Goal: Task Accomplishment & Management: Manage account settings

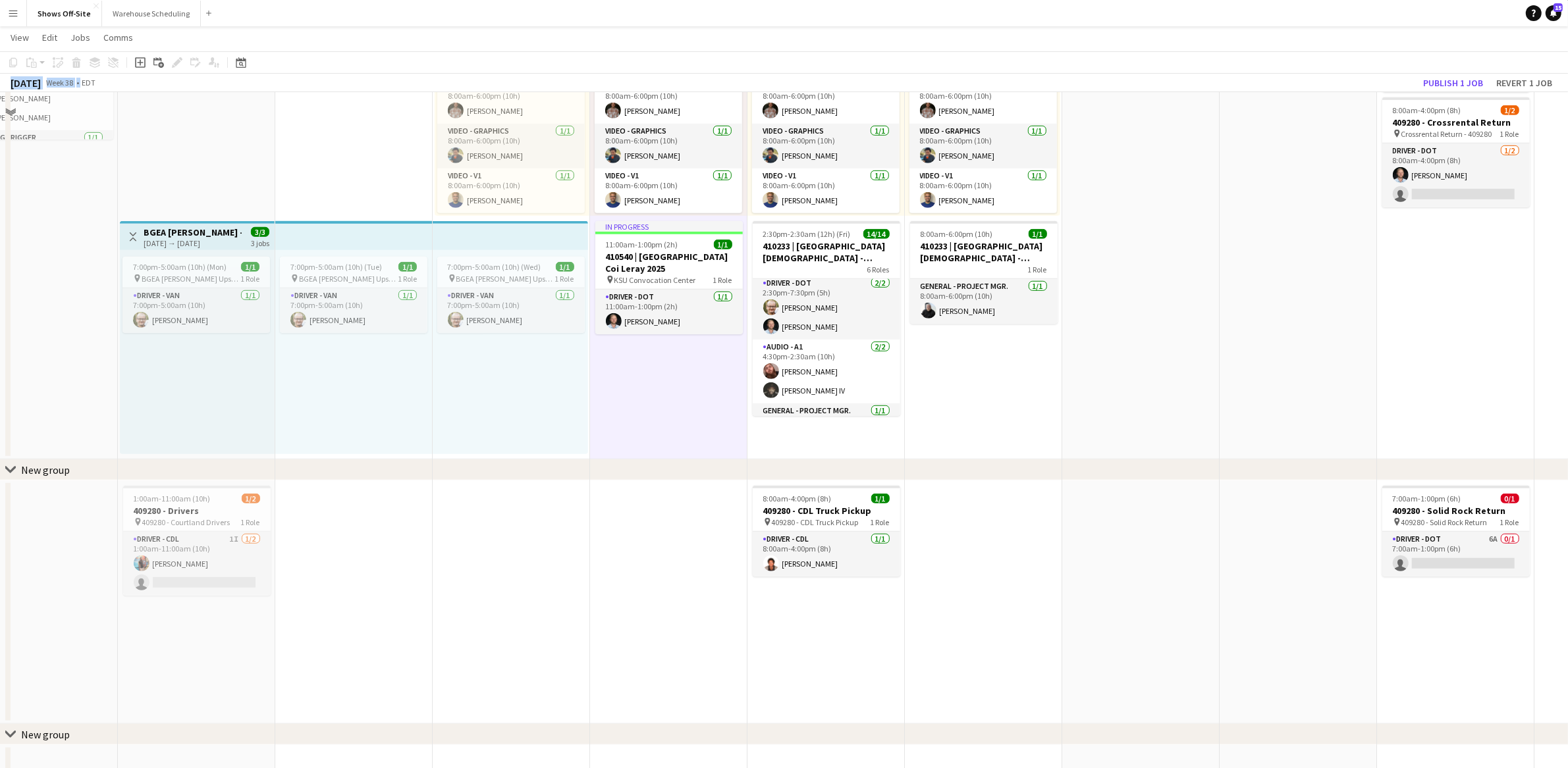
scroll to position [1139, 0]
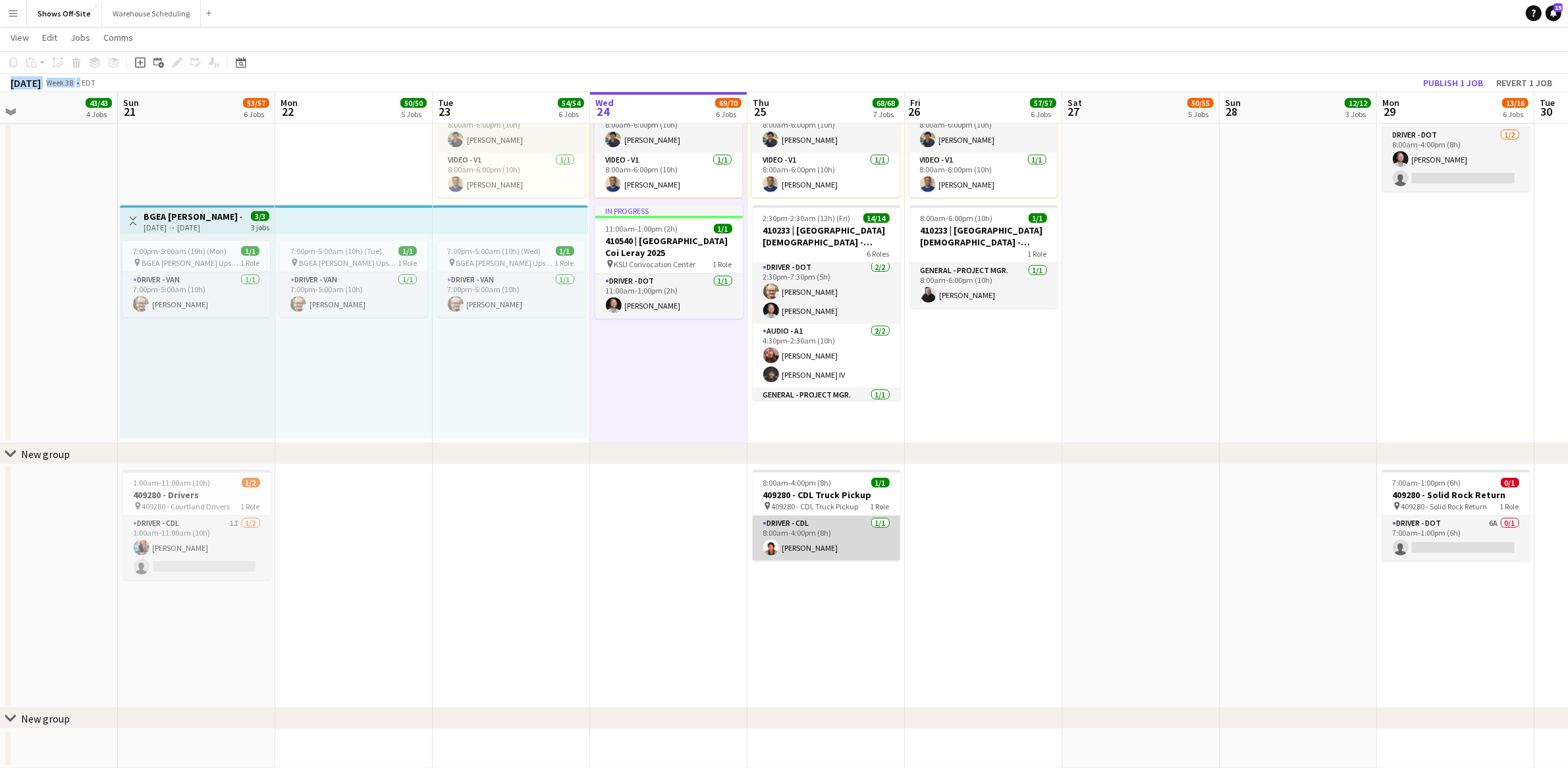
click at [837, 543] on app-card-role "Driver - CDL [DATE] 8:00am-4:00pm (8h) [PERSON_NAME]" at bounding box center [827, 538] width 147 height 45
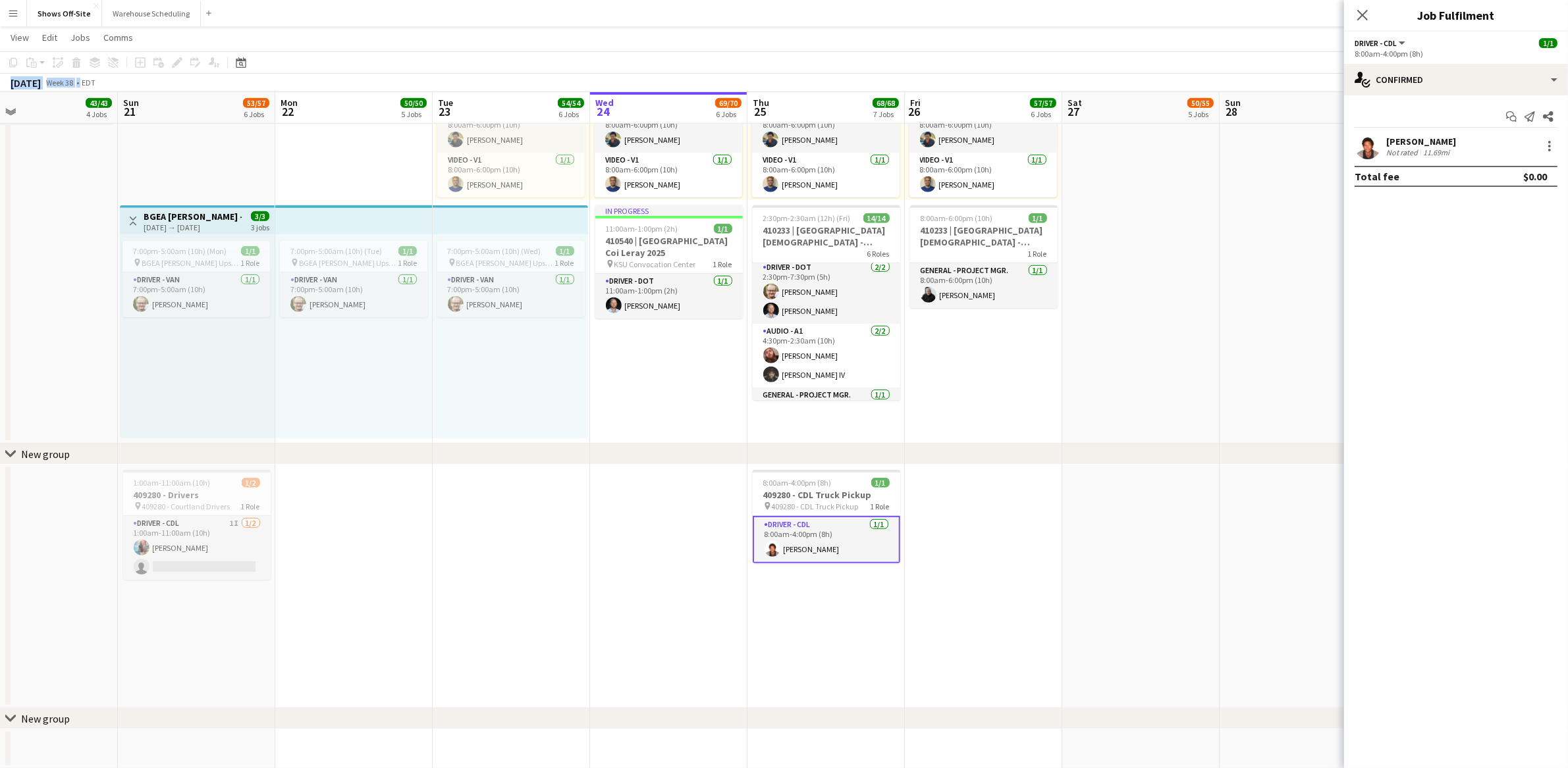
click at [1422, 143] on div "[PERSON_NAME]" at bounding box center [1421, 142] width 70 height 11
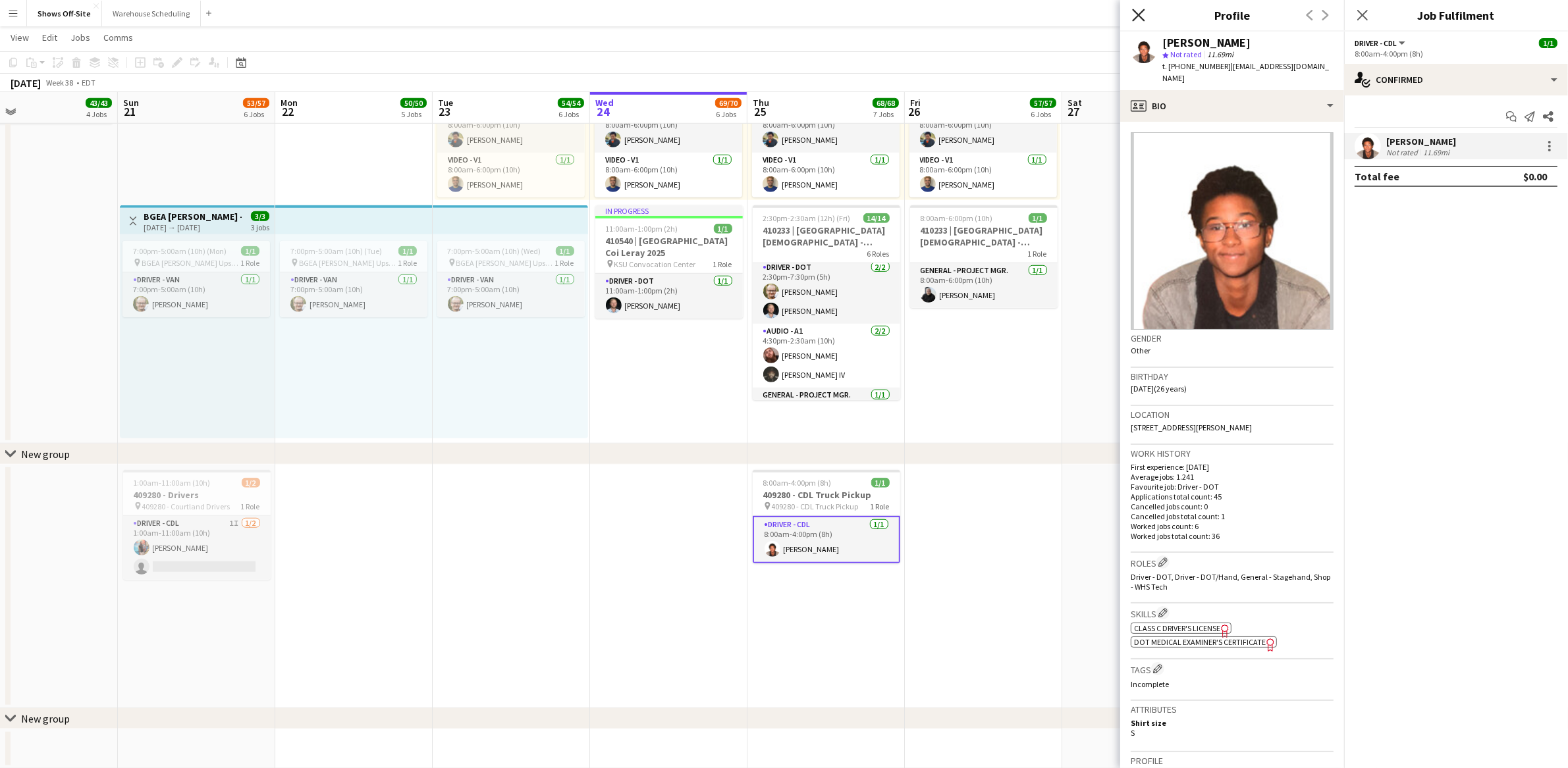
click at [1132, 12] on icon "Close pop-in" at bounding box center [1138, 14] width 12 height 12
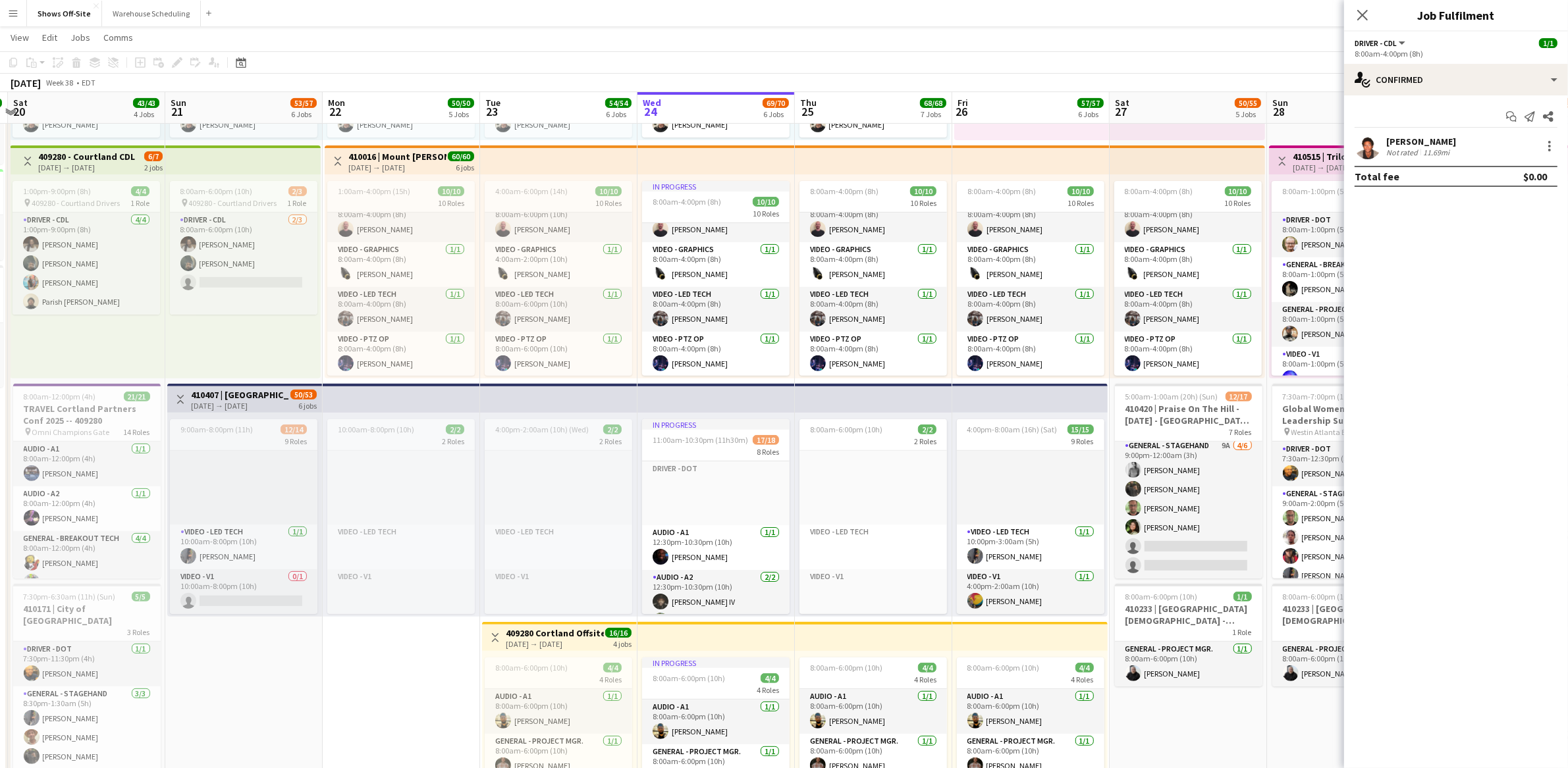
scroll to position [0, 305]
drag, startPoint x: 365, startPoint y: 707, endPoint x: 415, endPoint y: 703, distance: 50.2
click at [415, 703] on app-calendar-viewport "Thu 18 4/5 3 Jobs Fri 19 11/11 6 Jobs Sat 20 43/43 4 Jobs Sun 21 53/57 6 Jobs M…" at bounding box center [784, 495] width 1568 height 1856
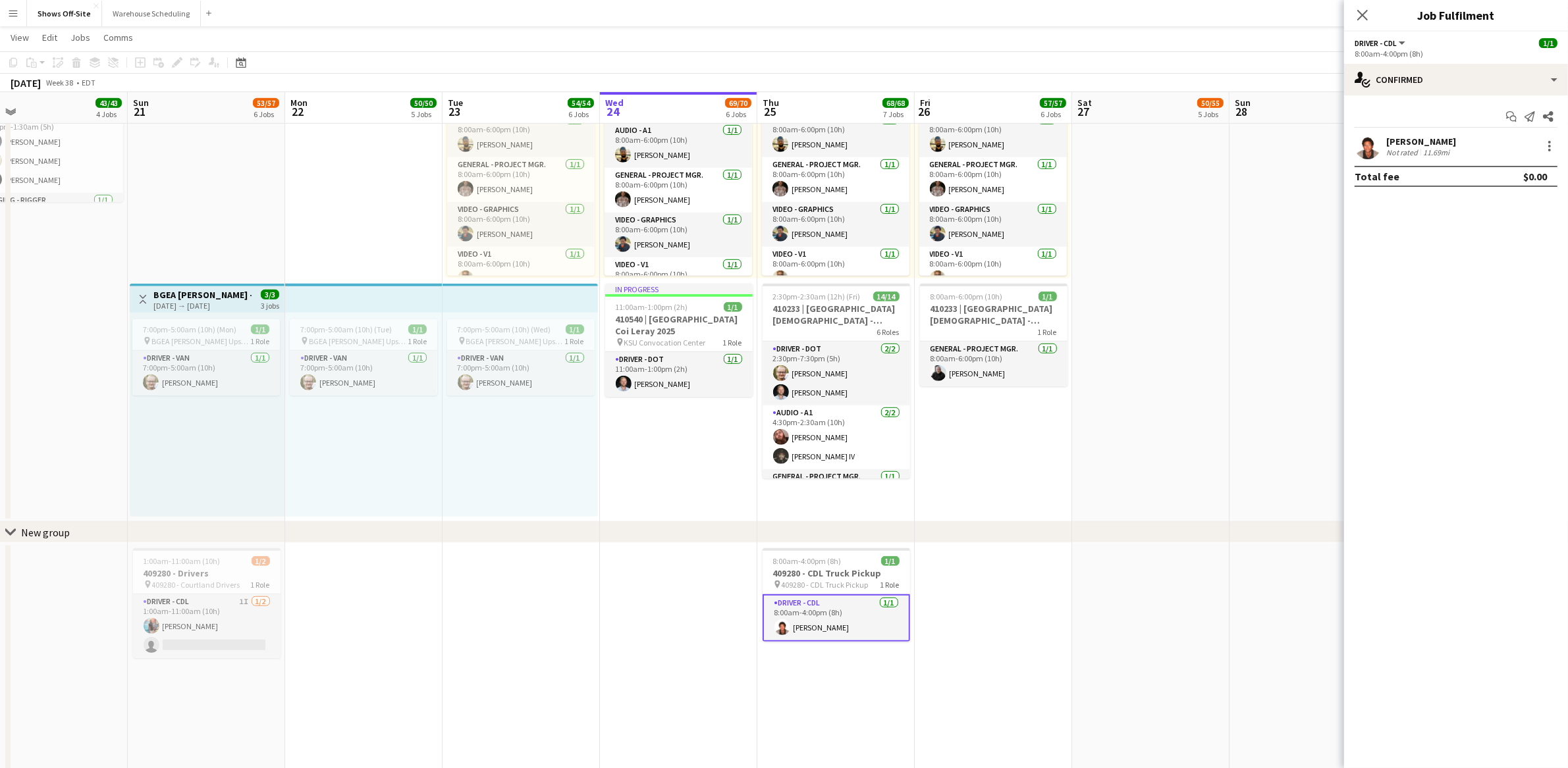
scroll to position [0, 347]
drag, startPoint x: 1026, startPoint y: 517, endPoint x: 985, endPoint y: 517, distance: 41.0
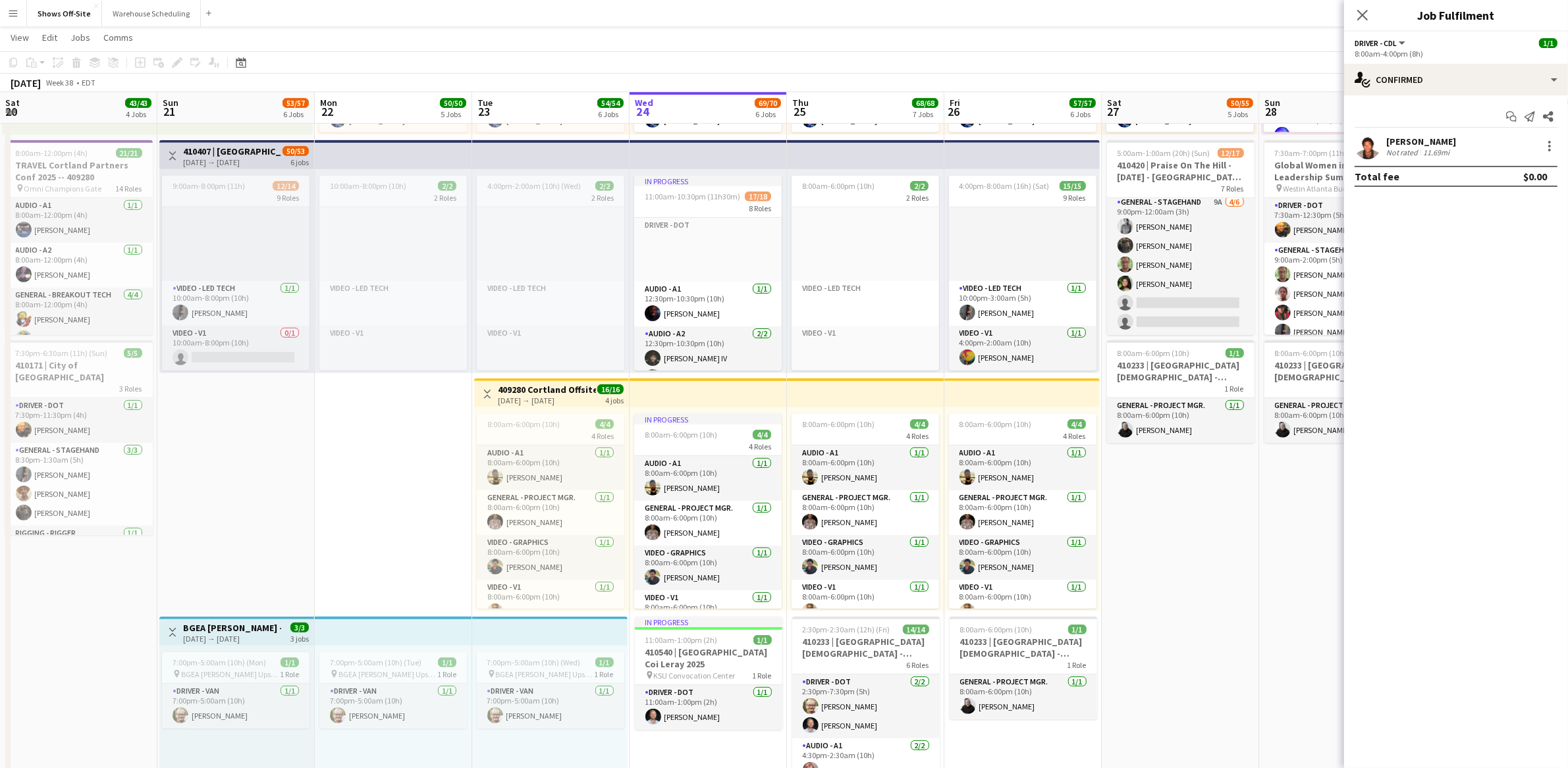
scroll to position [0, 310]
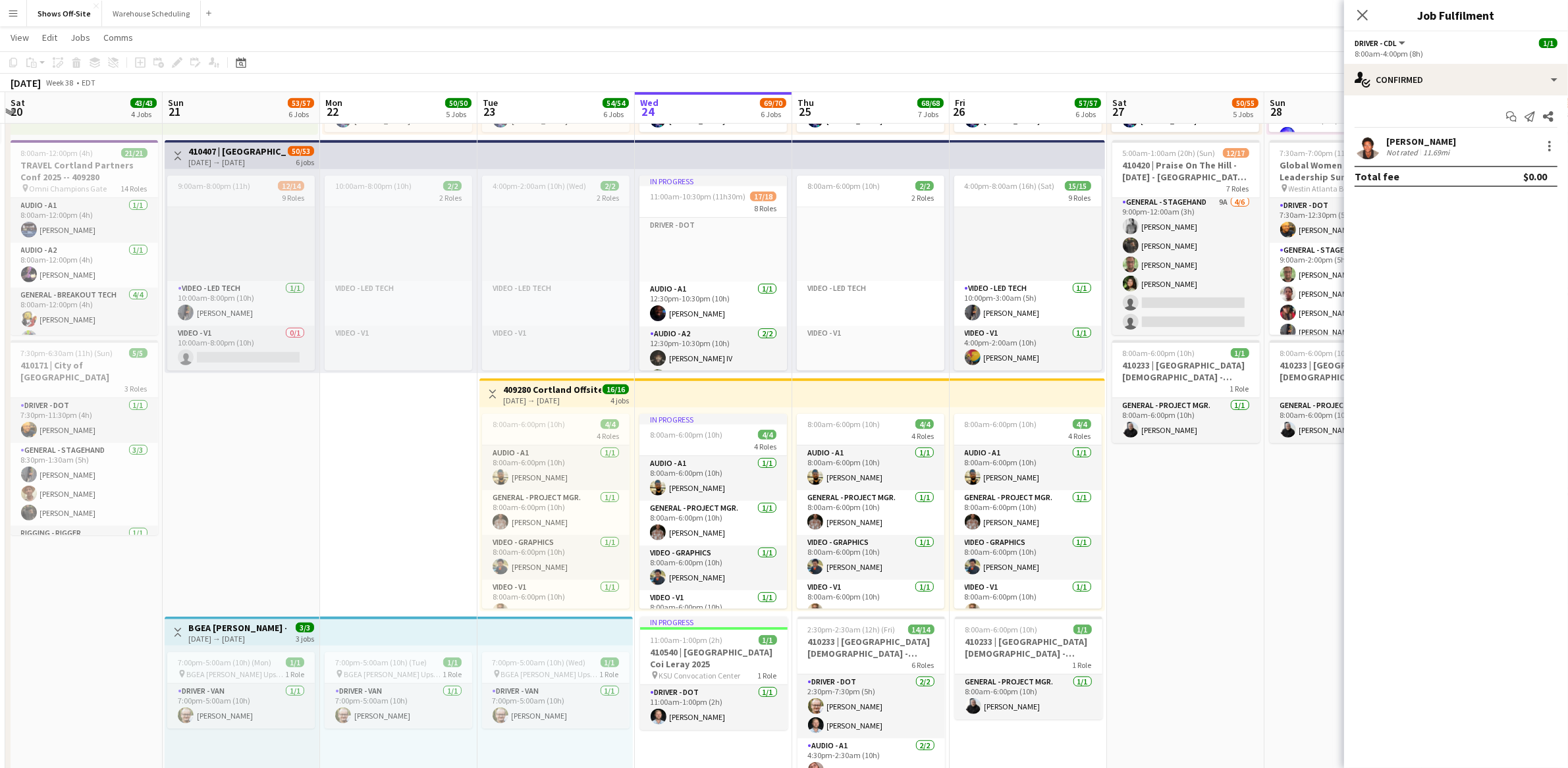
drag, startPoint x: 1091, startPoint y: 587, endPoint x: 1129, endPoint y: 588, distance: 38.0
click at [1129, 588] on app-calendar-viewport "Thu 18 4/5 3 Jobs Fri 19 11/11 6 Jobs Sat 20 43/43 4 Jobs Sun 21 53/57 6 Jobs M…" at bounding box center [784, 251] width 1568 height 1856
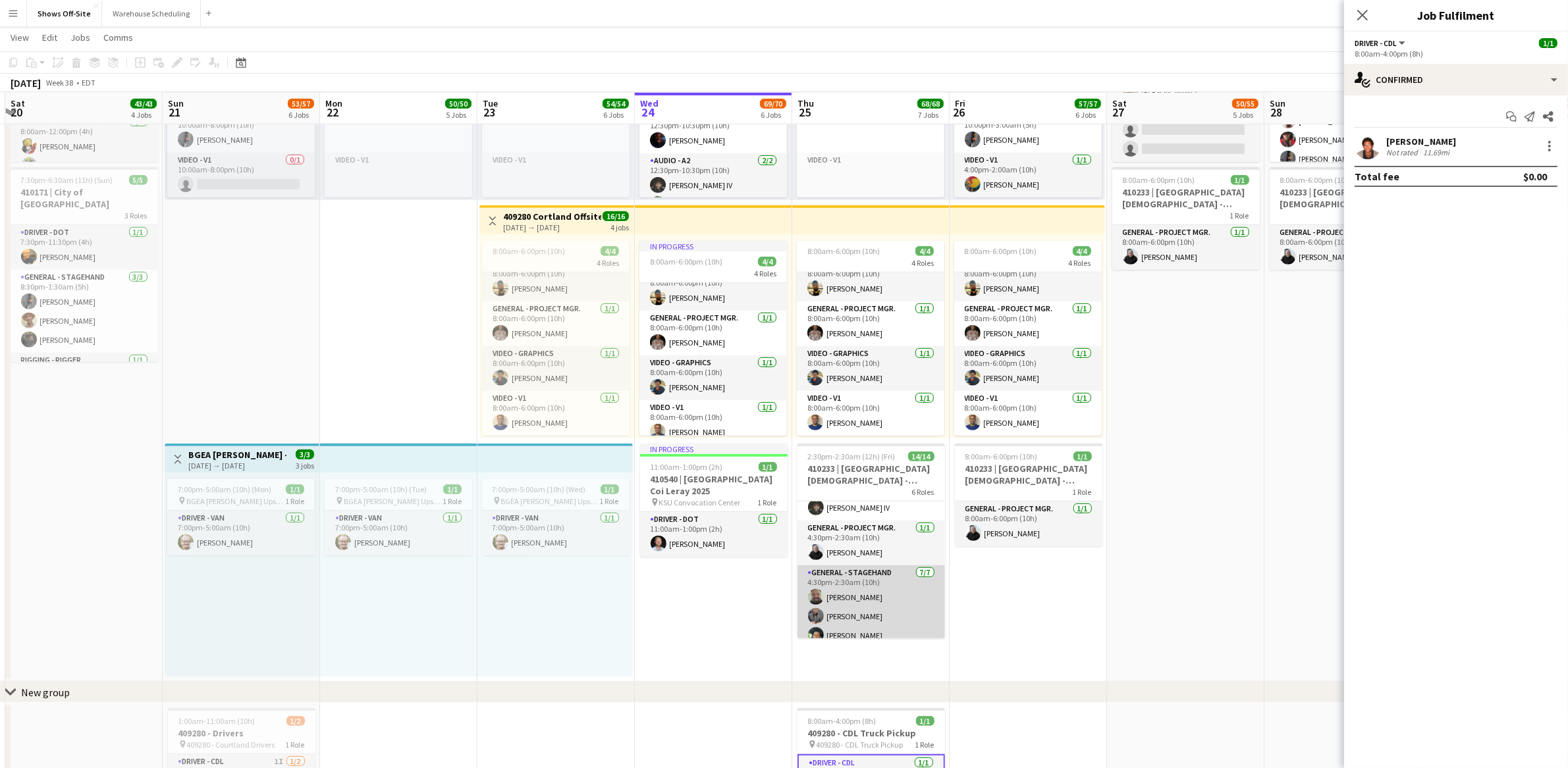
scroll to position [0, 0]
drag, startPoint x: 1300, startPoint y: 591, endPoint x: 1294, endPoint y: 595, distance: 7.2
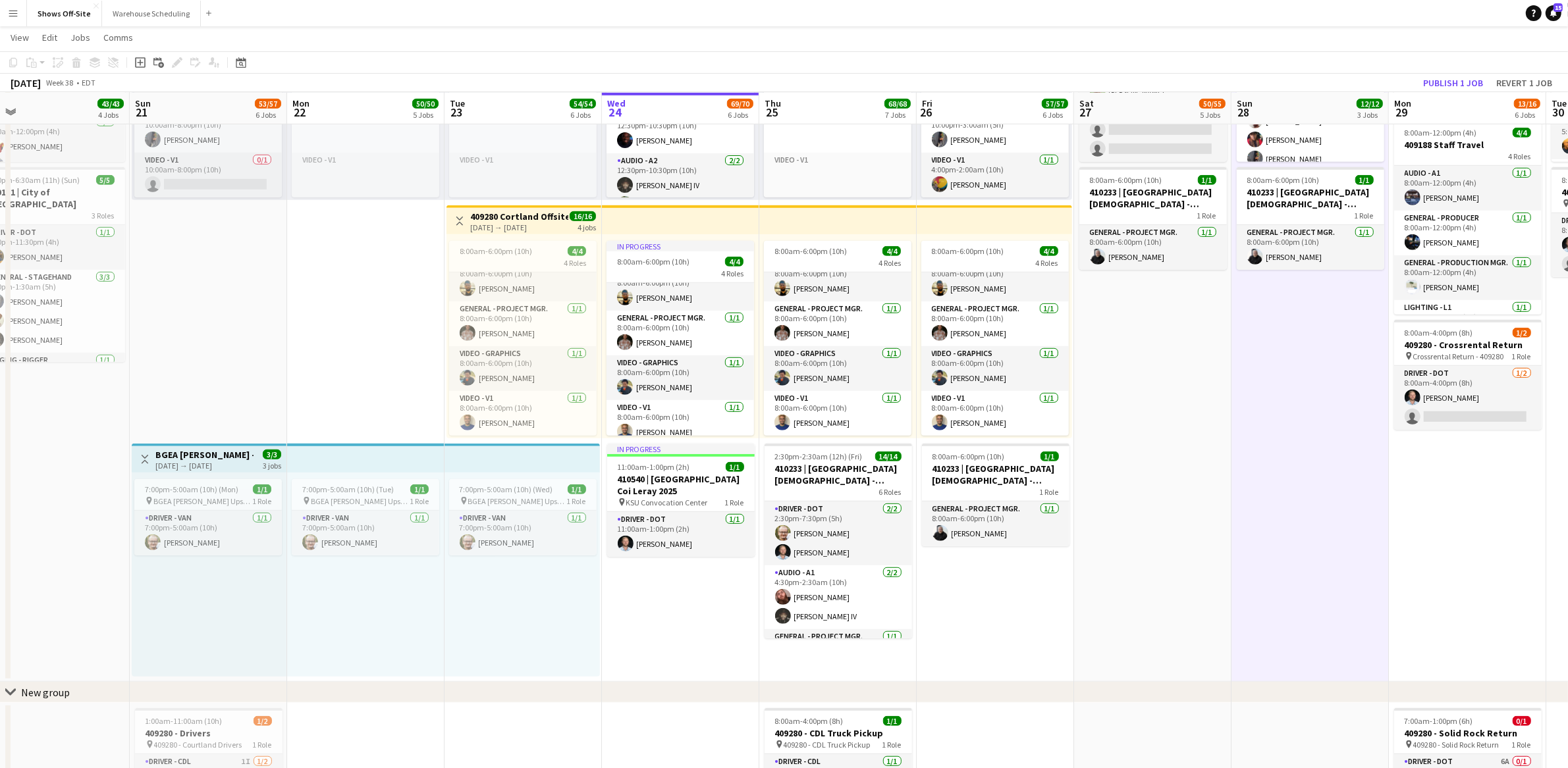
scroll to position [0, 364]
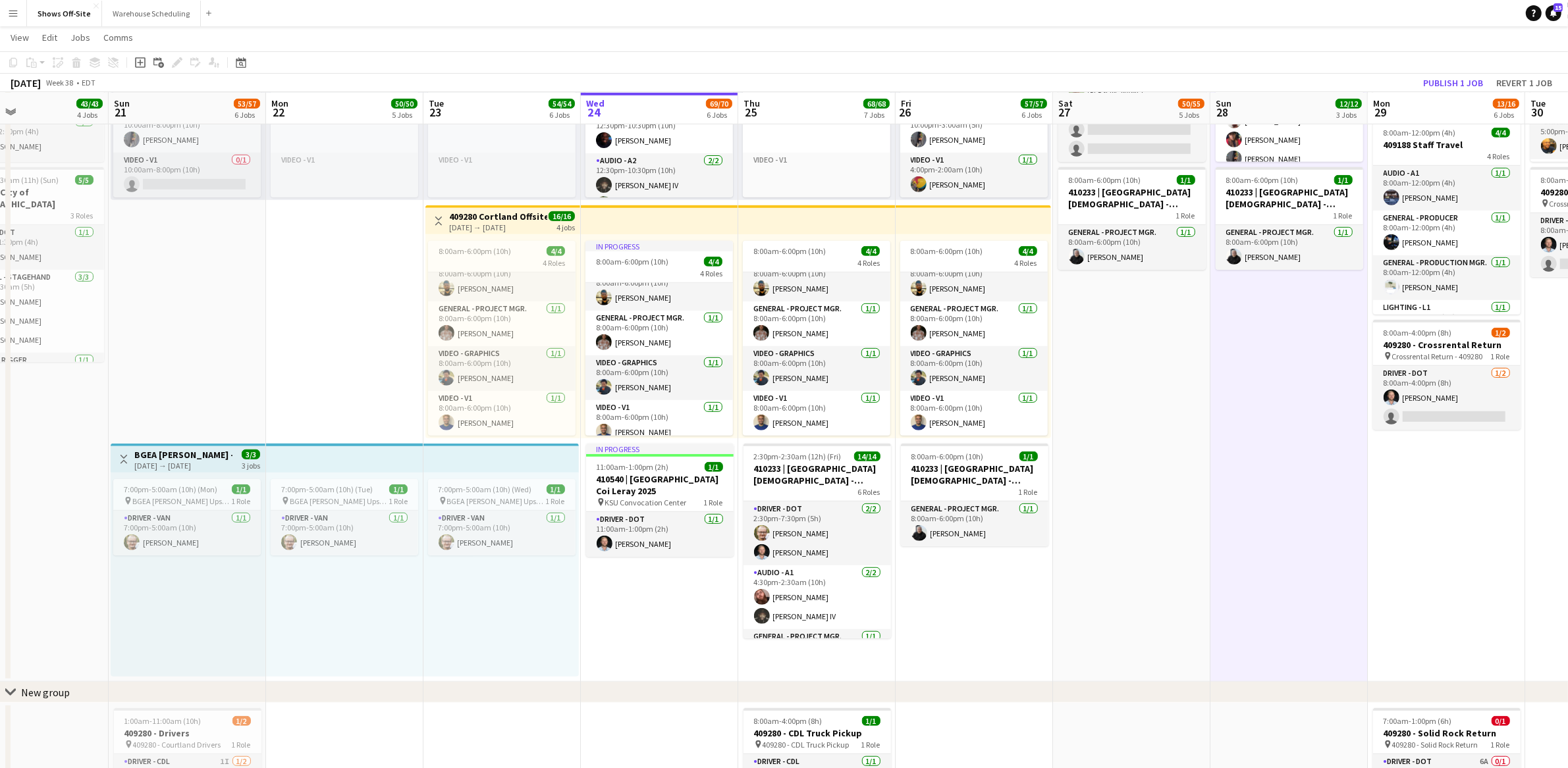
drag, startPoint x: 1294, startPoint y: 535, endPoint x: 1240, endPoint y: 535, distance: 54.0
click at [1240, 535] on app-calendar-viewport "Thu 18 4/5 3 Jobs Fri 19 11/11 6 Jobs Sat 20 43/43 4 Jobs Sun 21 53/57 6 Jobs M…" at bounding box center [784, 79] width 1568 height 1856
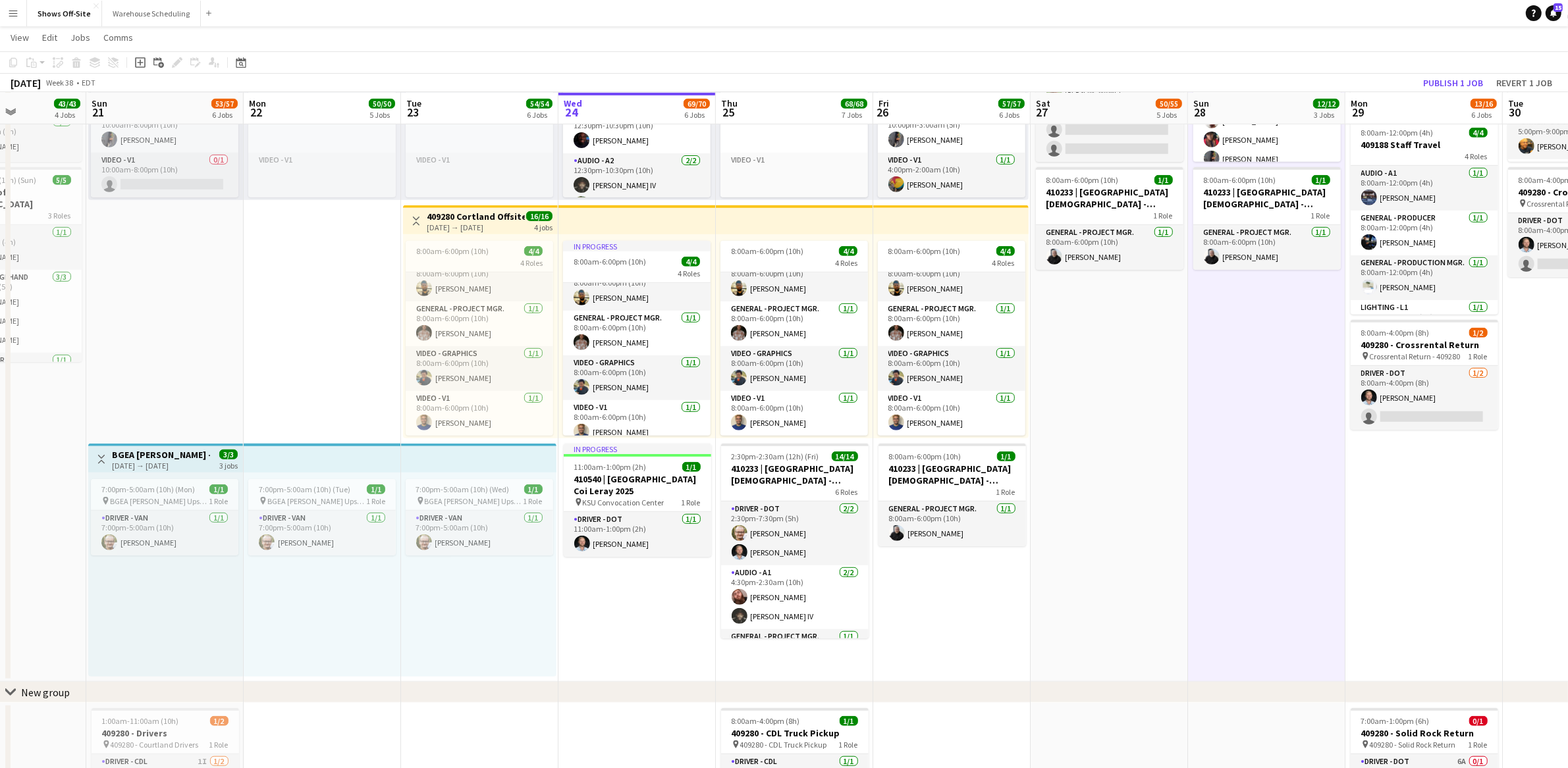
scroll to position [0, 421]
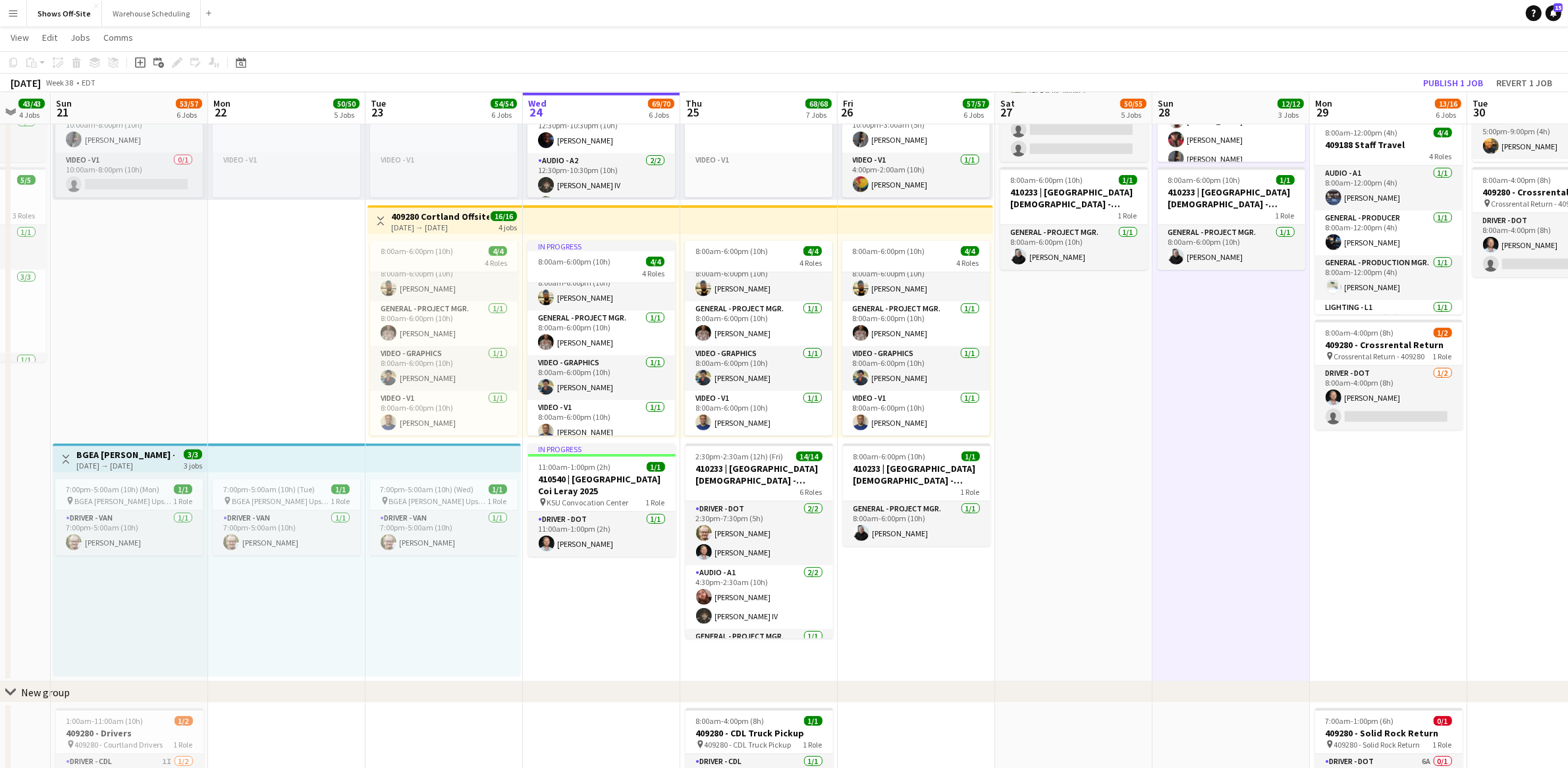
drag, startPoint x: 1434, startPoint y: 540, endPoint x: 1375, endPoint y: 536, distance: 59.1
click at [1375, 536] on app-calendar-viewport "Thu 18 4/5 3 Jobs Fri 19 11/11 6 Jobs Sat 20 43/43 4 Jobs Sun 21 53/57 6 Jobs M…" at bounding box center [784, 79] width 1568 height 1856
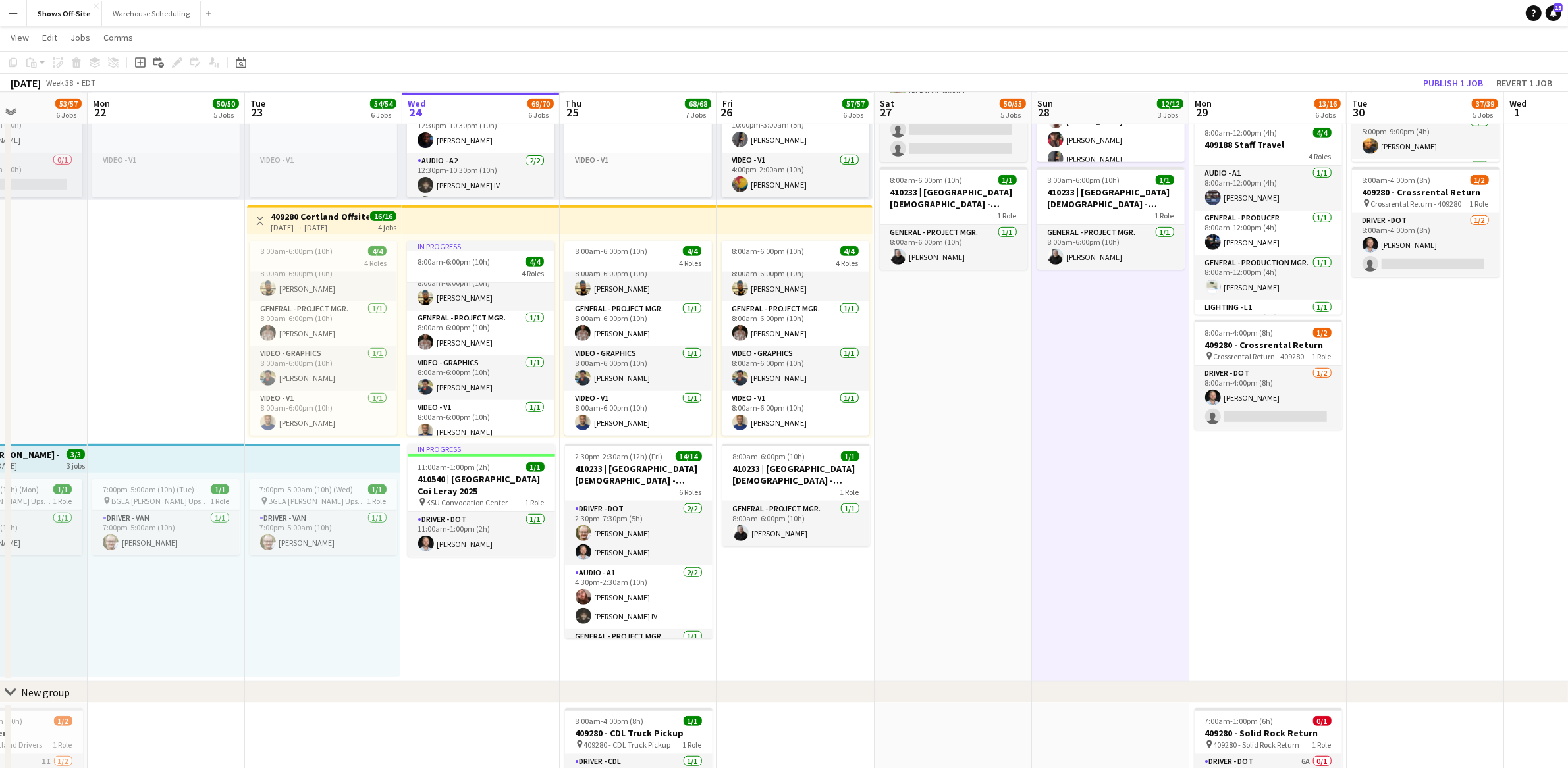
scroll to position [0, 485]
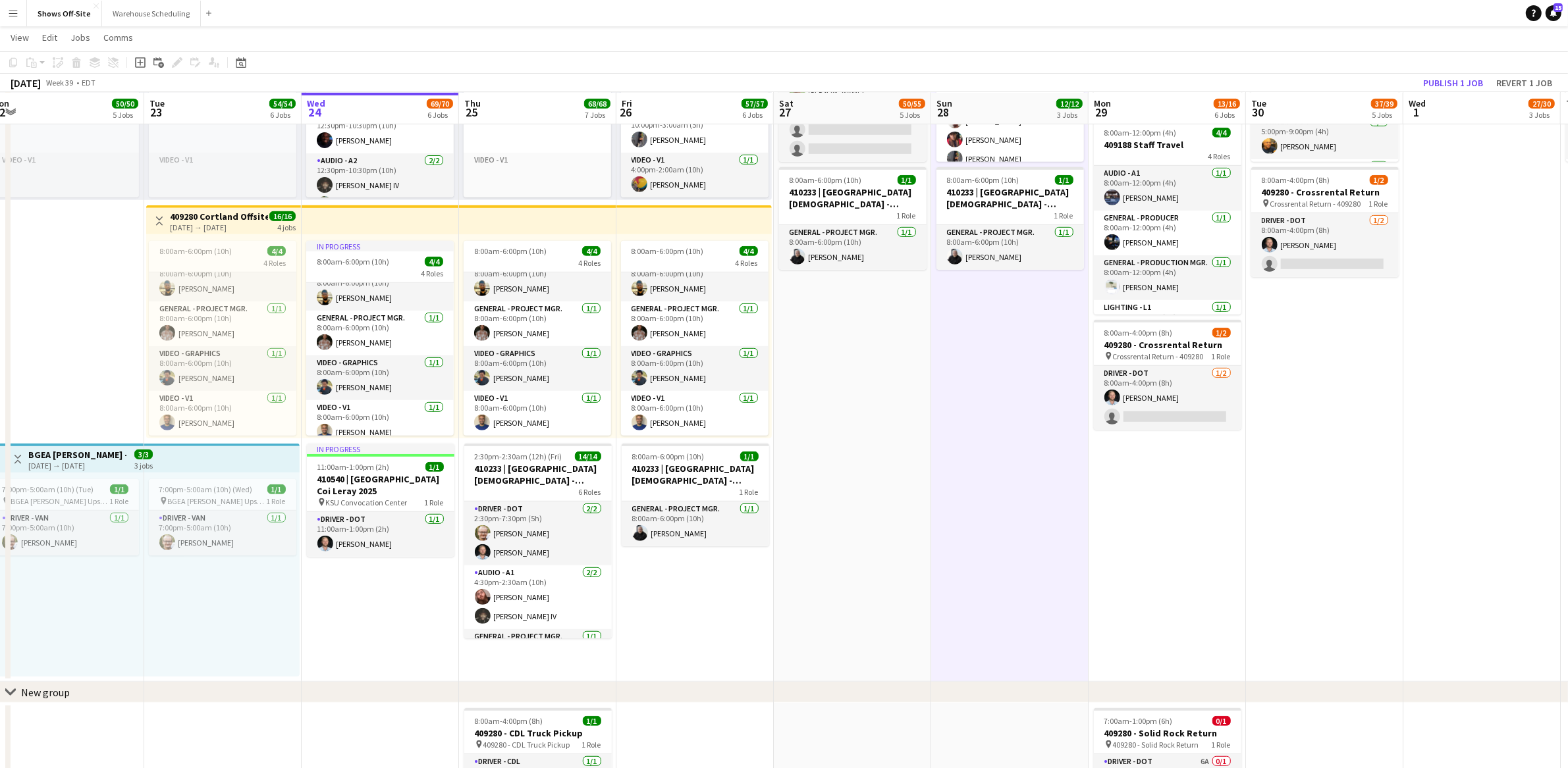
drag, startPoint x: 1160, startPoint y: 418, endPoint x: 939, endPoint y: 413, distance: 221.1
click at [938, 413] on app-calendar-viewport "Fri 19 11/11 6 Jobs Sat 20 43/43 4 Jobs Sun 21 53/57 6 Jobs Mon 22 50/50 5 Jobs…" at bounding box center [784, 79] width 1568 height 1856
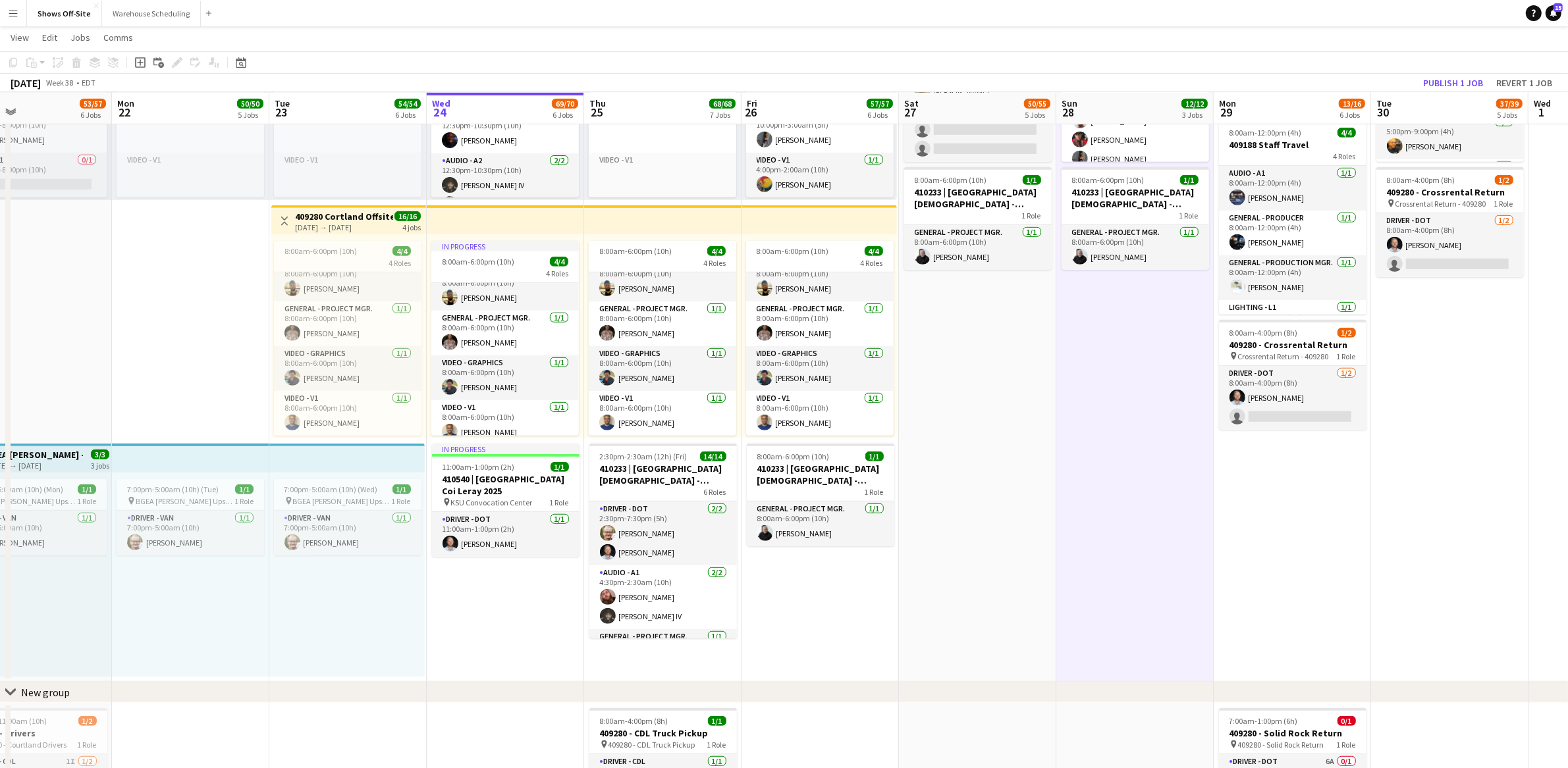
scroll to position [0, 280]
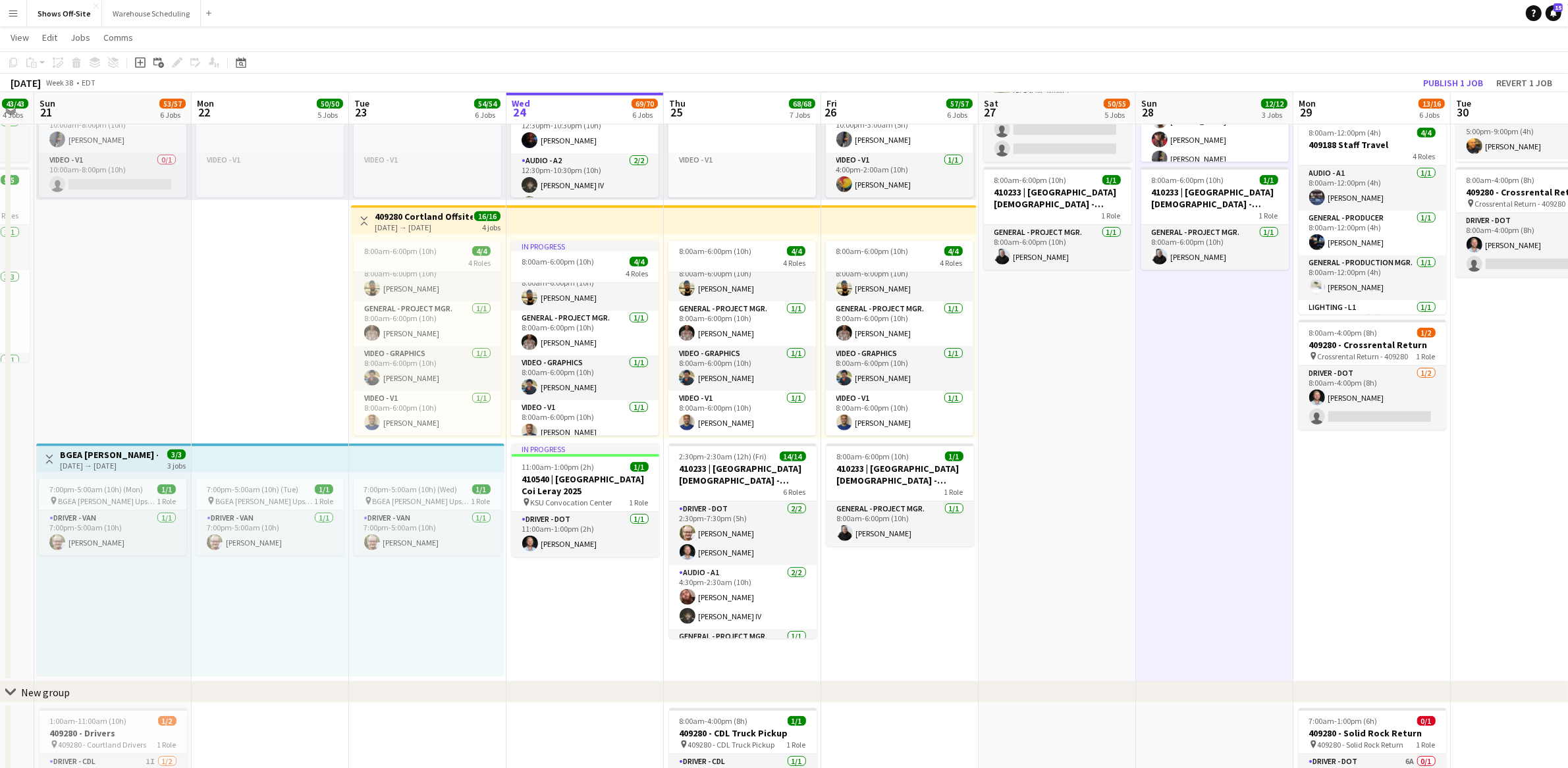
drag, startPoint x: 972, startPoint y: 410, endPoint x: 1146, endPoint y: 407, distance: 174.0
click at [1146, 407] on app-calendar-viewport "Fri 19 11/11 6 Jobs Sat 20 43/43 4 Jobs Sun 21 53/57 6 Jobs Mon 22 50/50 5 Jobs…" at bounding box center [784, 79] width 1568 height 1856
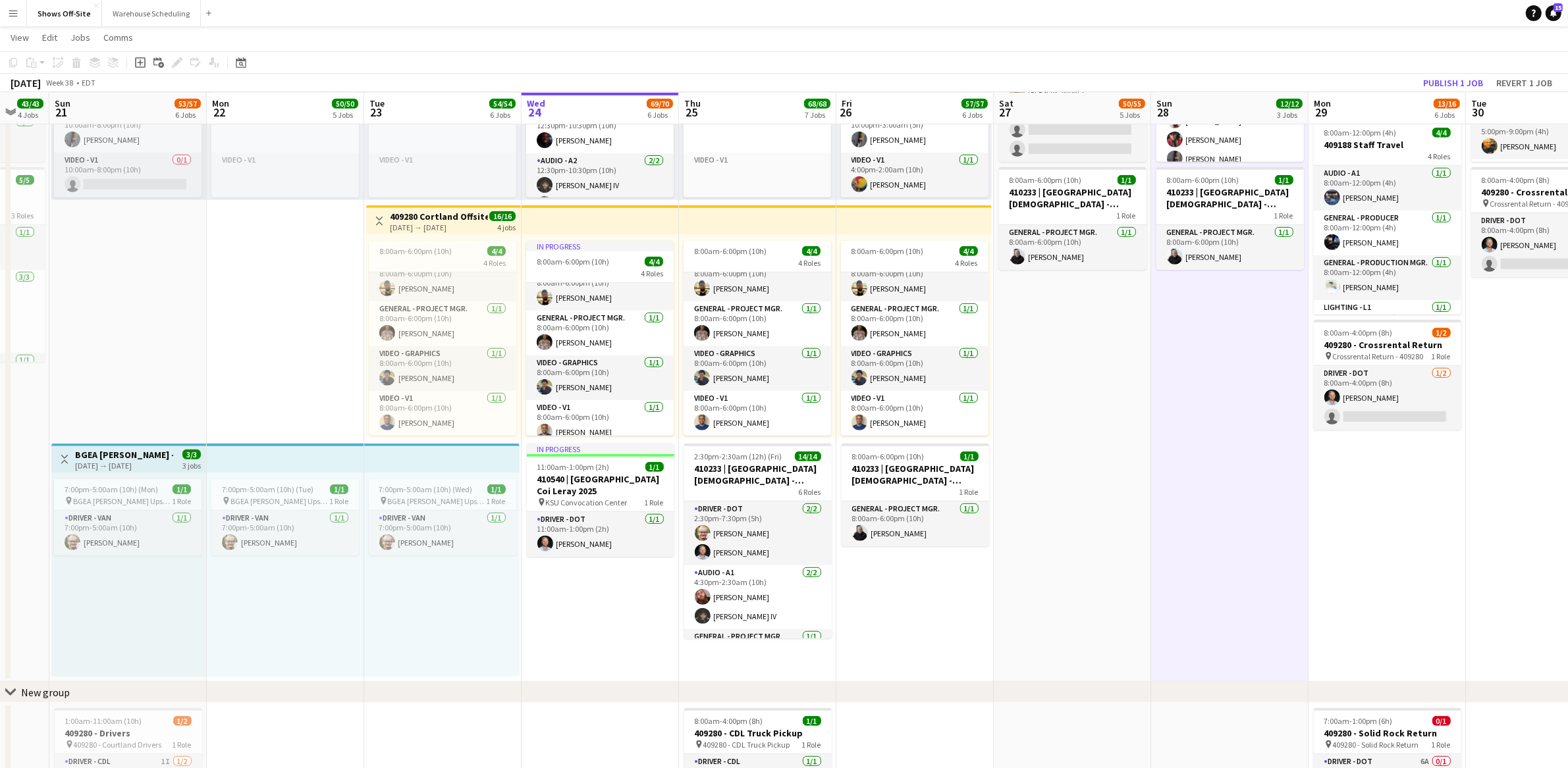
scroll to position [0, 420]
click at [1155, 405] on app-calendar-viewport "Thu 18 4/5 3 Jobs Fri 19 11/11 6 Jobs Sat 20 43/43 4 Jobs Sun 21 53/57 6 Jobs M…" at bounding box center [784, 79] width 1568 height 1856
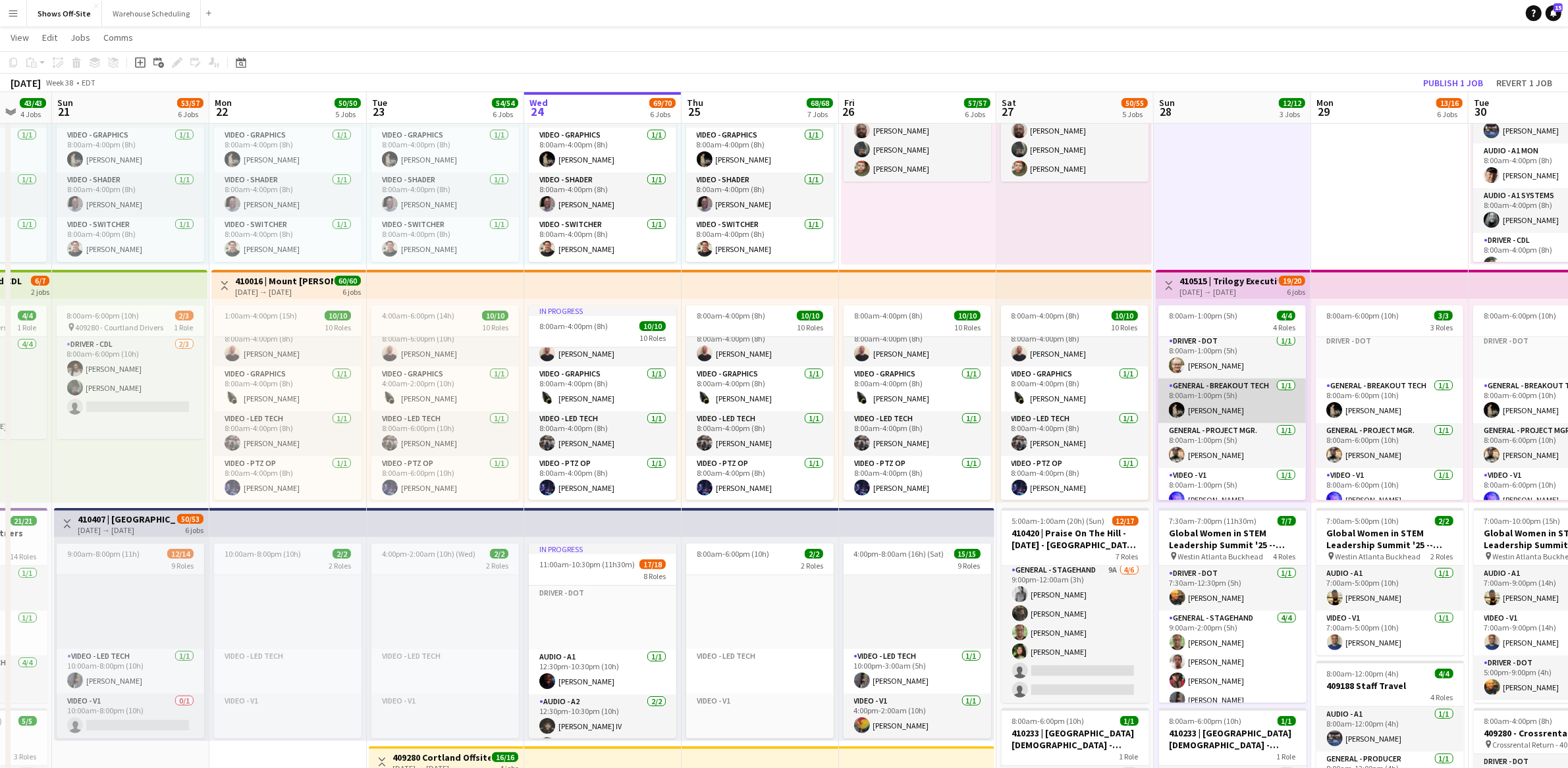
scroll to position [8, 0]
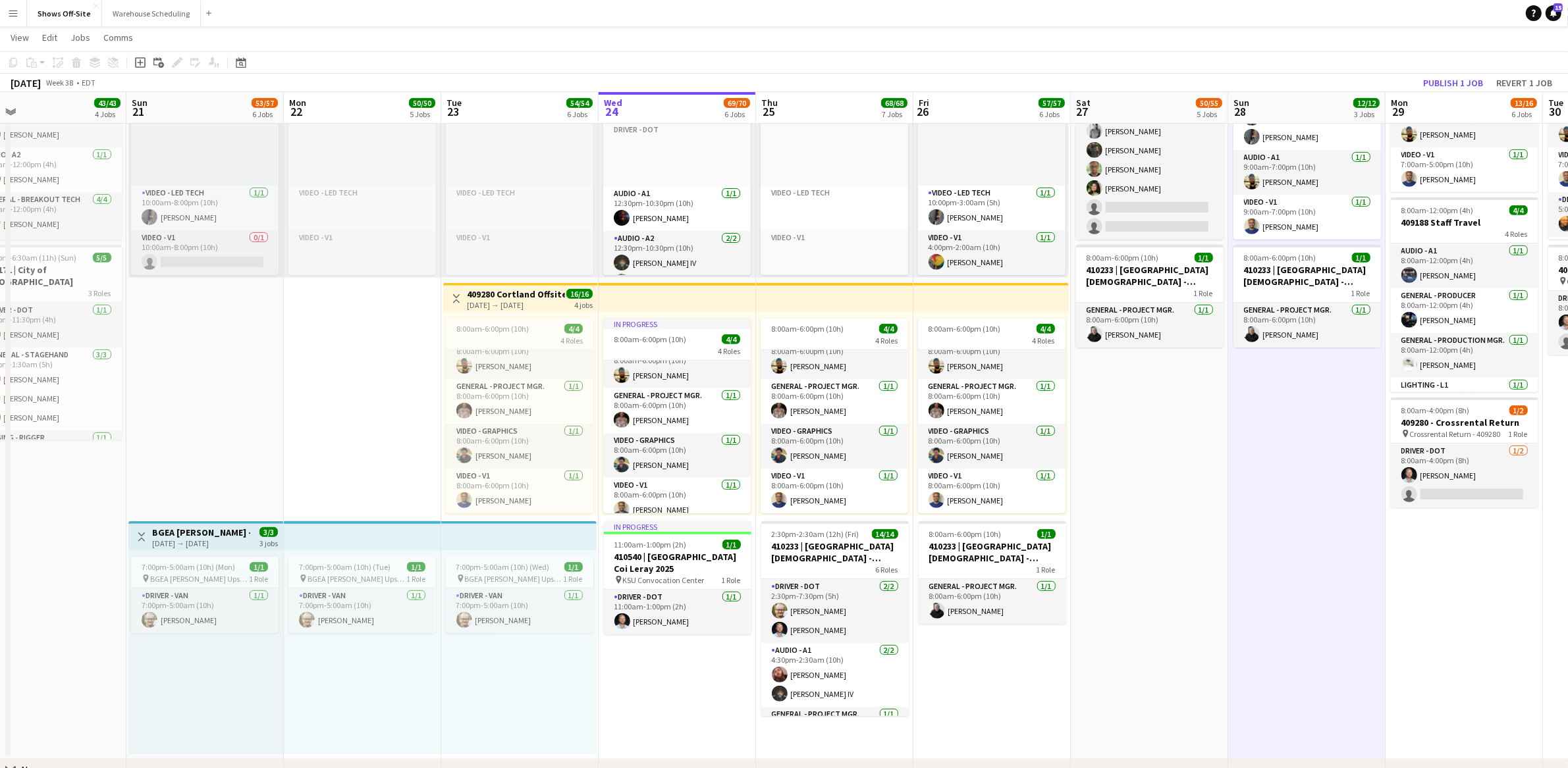
drag, startPoint x: 1072, startPoint y: 466, endPoint x: 1148, endPoint y: 465, distance: 76.0
click at [1148, 465] on app-calendar-viewport "Thu 18 4/5 3 Jobs Fri 19 11/11 6 Jobs Sat 20 43/43 4 Jobs Sun 21 53/57 6 Jobs M…" at bounding box center [784, 156] width 1568 height 1856
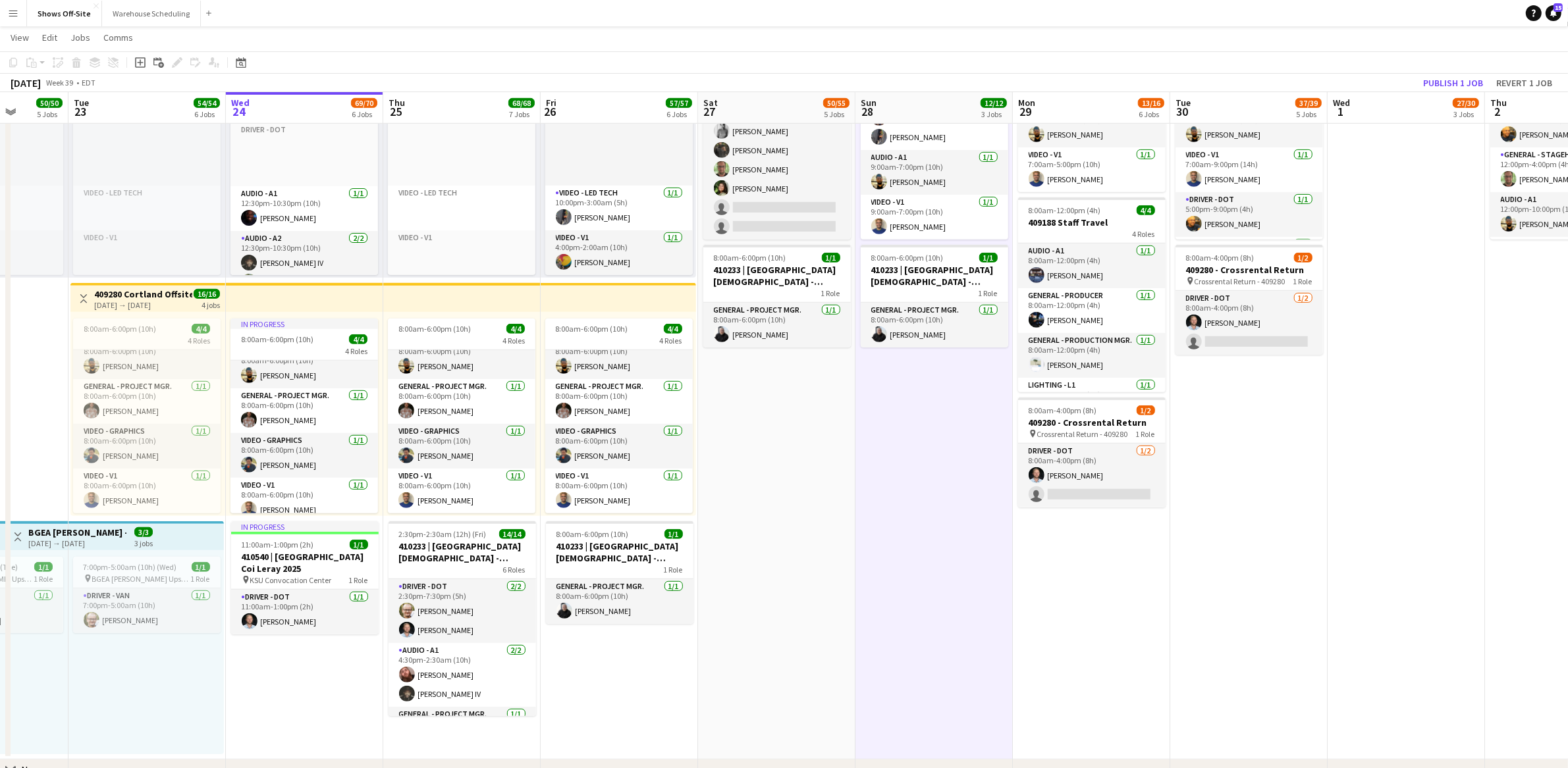
drag, startPoint x: 1123, startPoint y: 467, endPoint x: 845, endPoint y: 466, distance: 278.0
click at [845, 466] on app-calendar-viewport "Sat 20 43/43 4 Jobs Sun 21 53/57 6 Jobs Mon 22 50/50 5 Jobs Tue 23 54/54 6 Jobs…" at bounding box center [784, 156] width 1568 height 1856
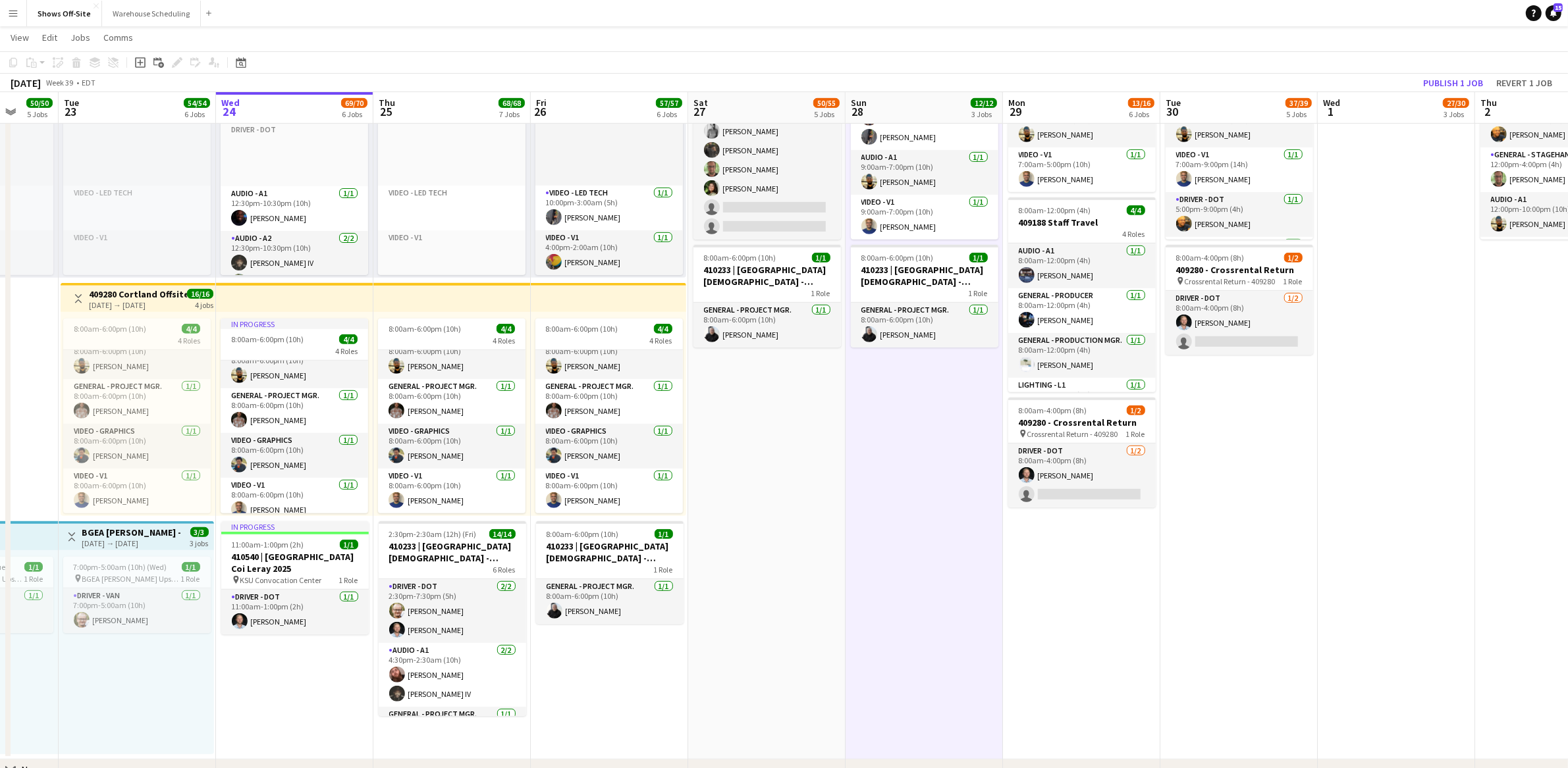
drag, startPoint x: 1277, startPoint y: 474, endPoint x: 956, endPoint y: 495, distance: 321.7
click at [956, 495] on app-calendar-viewport "Sat 20 43/43 4 Jobs Sun 21 53/57 6 Jobs Mon 22 50/50 5 Jobs Tue 23 54/54 6 Jobs…" at bounding box center [784, 156] width 1568 height 1856
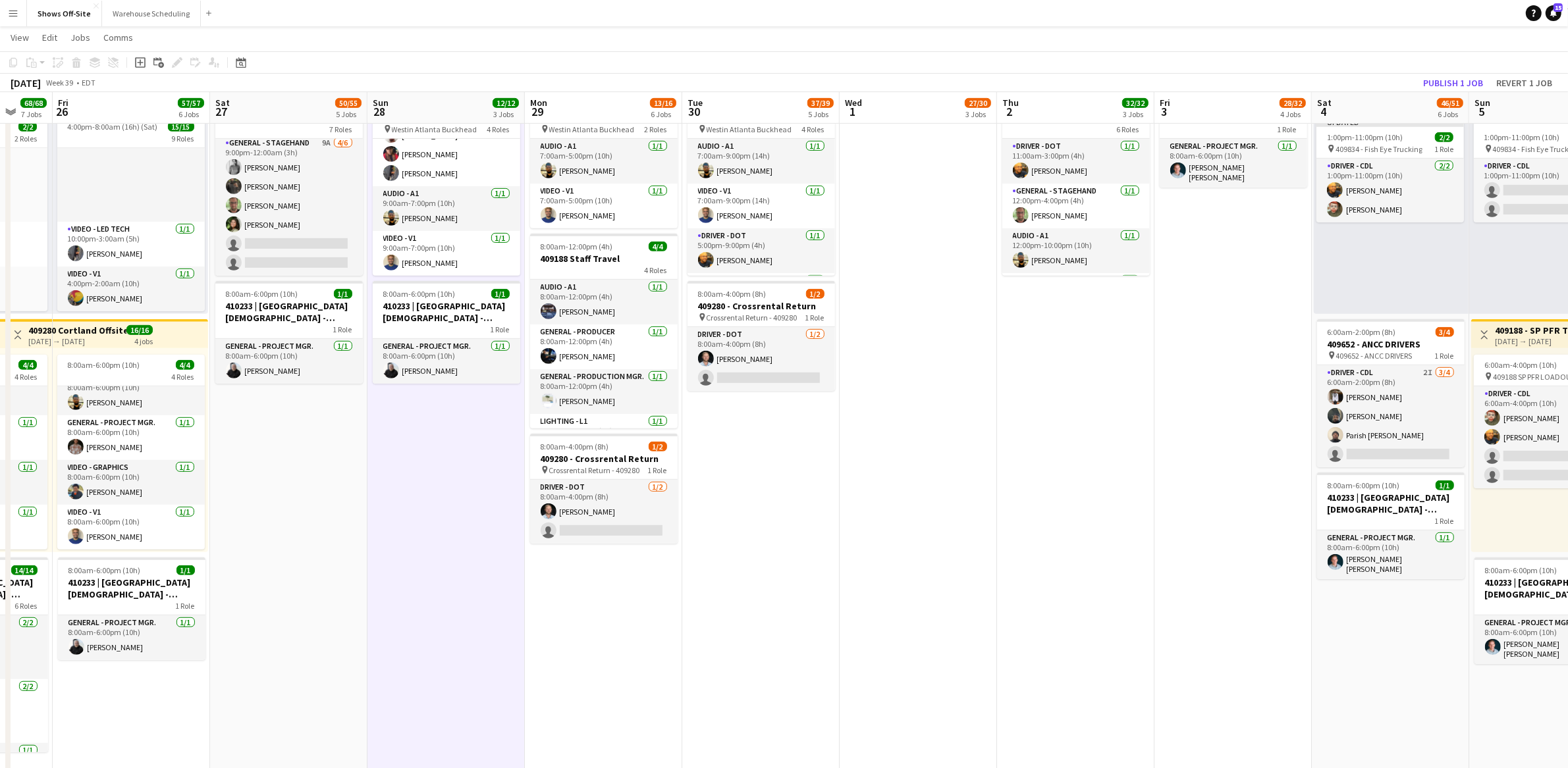
drag, startPoint x: 1249, startPoint y: 495, endPoint x: 1087, endPoint y: 502, distance: 162.2
click at [1087, 502] on app-calendar-viewport "Tue 23 54/54 6 Jobs Wed 24 69/70 6 Jobs Thu 25 68/68 7 Jobs Fri 26 57/57 6 Jobs…" at bounding box center [784, 192] width 1568 height 1856
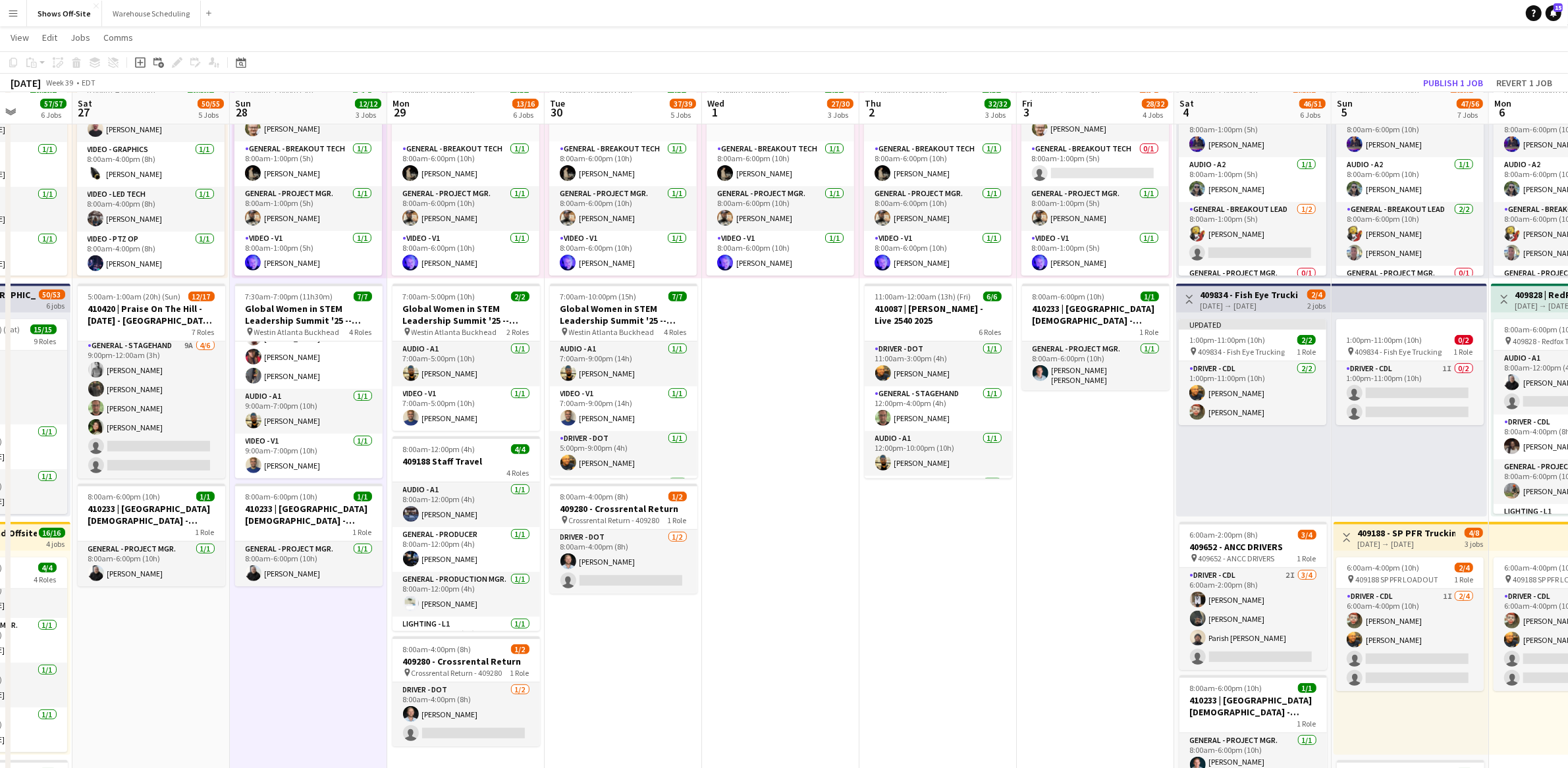
scroll to position [0, 401]
drag, startPoint x: 1098, startPoint y: 493, endPoint x: 961, endPoint y: 505, distance: 137.5
click at [961, 505] on app-calendar-viewport "Wed 24 69/70 6 Jobs Thu 25 68/68 7 Jobs Fri 26 57/57 6 Jobs Sat 27 50/55 5 Jobs…" at bounding box center [784, 395] width 1568 height 1856
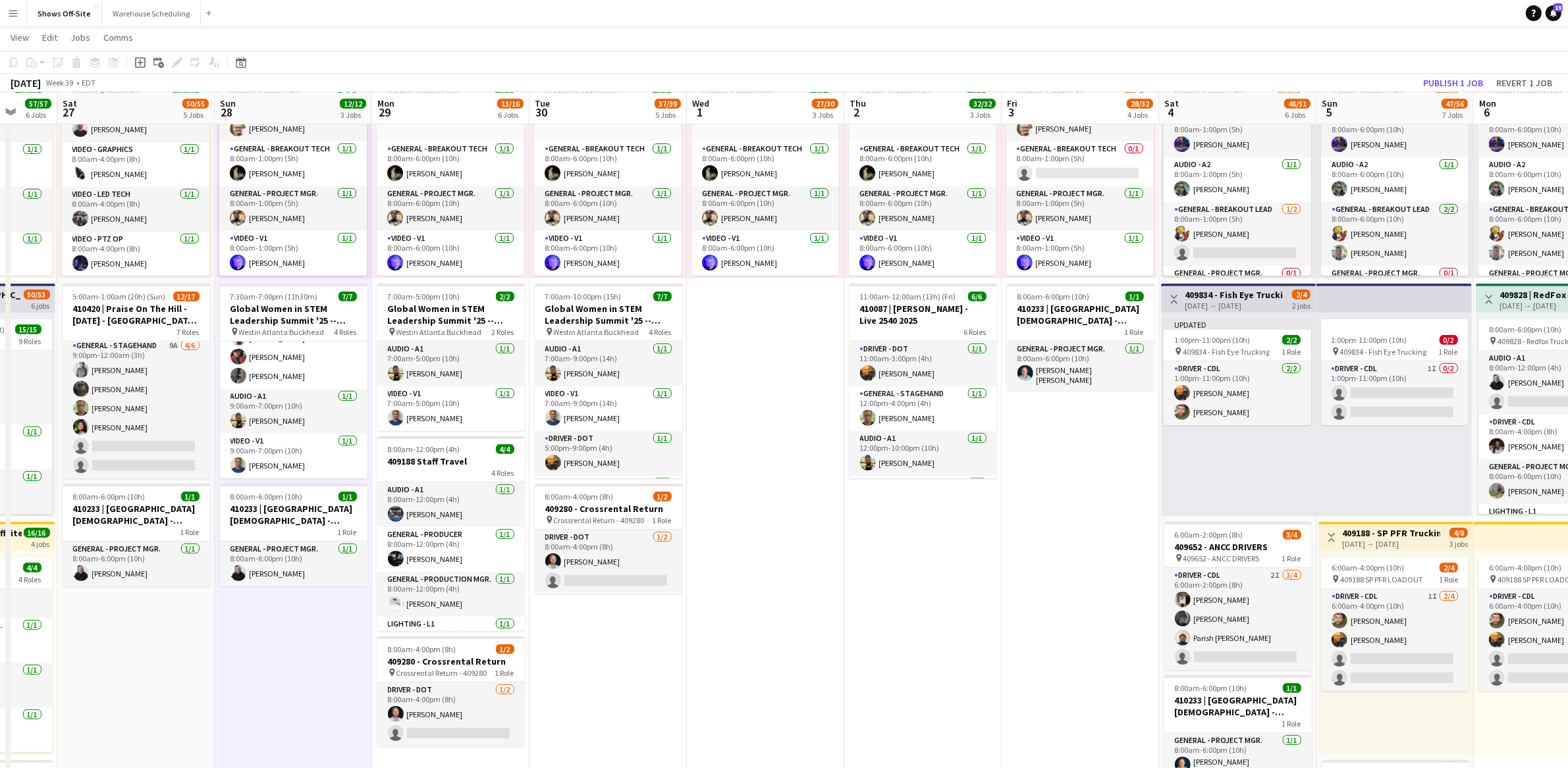
scroll to position [0, 425]
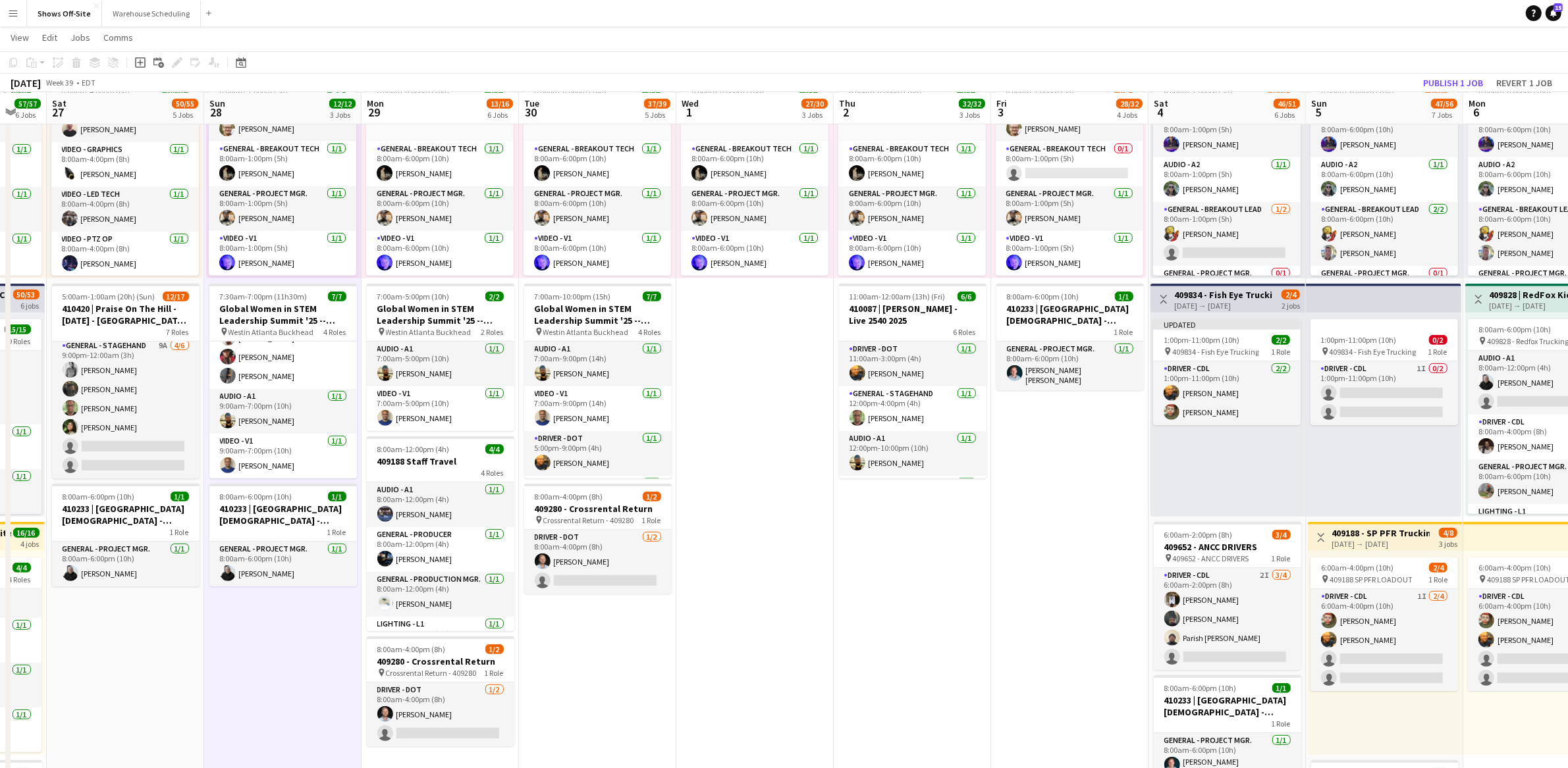
drag, startPoint x: 991, startPoint y: 518, endPoint x: 966, endPoint y: 520, distance: 25.1
click at [966, 520] on app-calendar-viewport "Wed 24 69/70 6 Jobs Thu 25 68/68 7 Jobs Fri 26 57/57 6 Jobs Sat 27 50/55 5 Jobs…" at bounding box center [784, 395] width 1568 height 1856
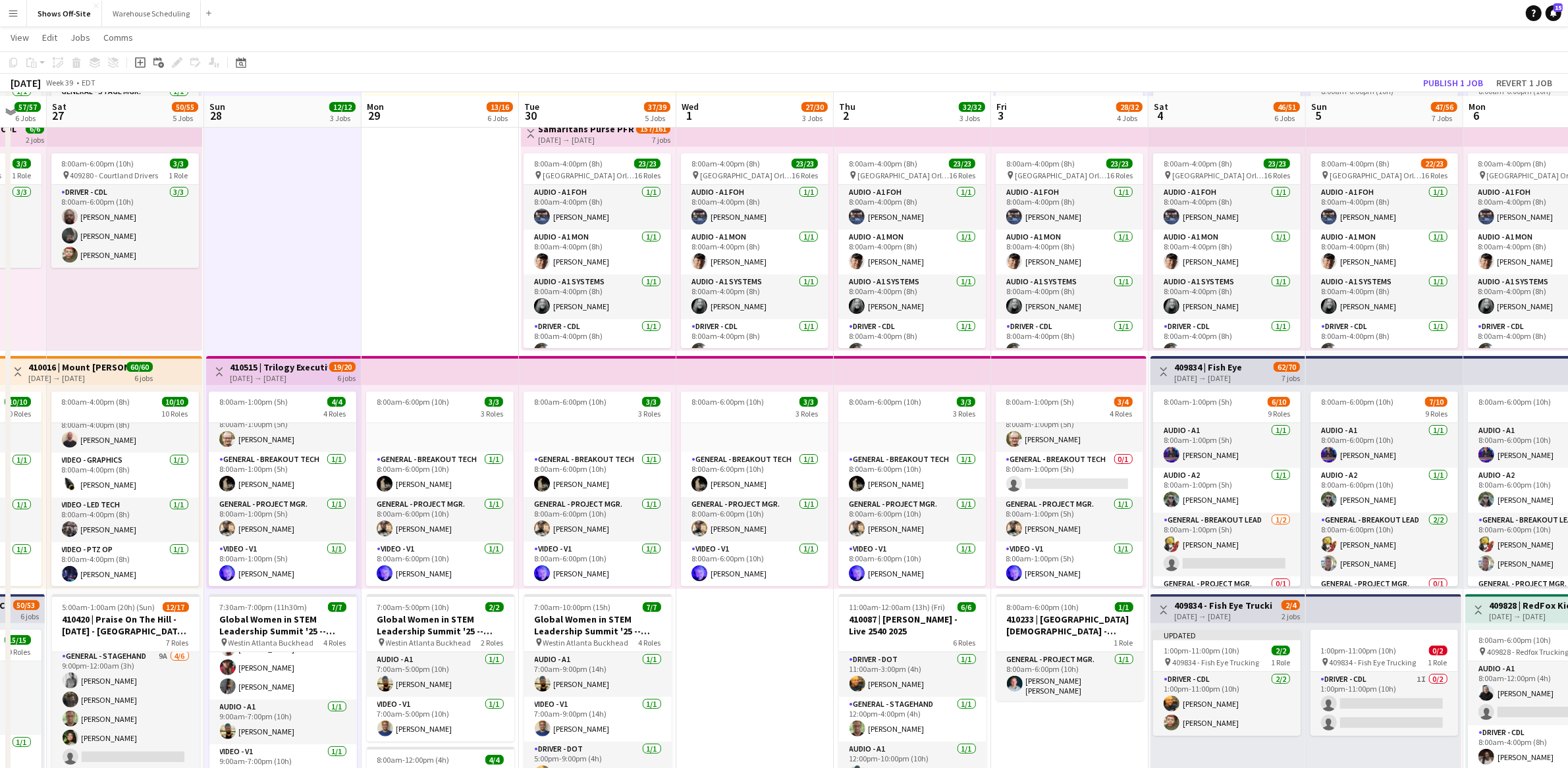
scroll to position [639, 0]
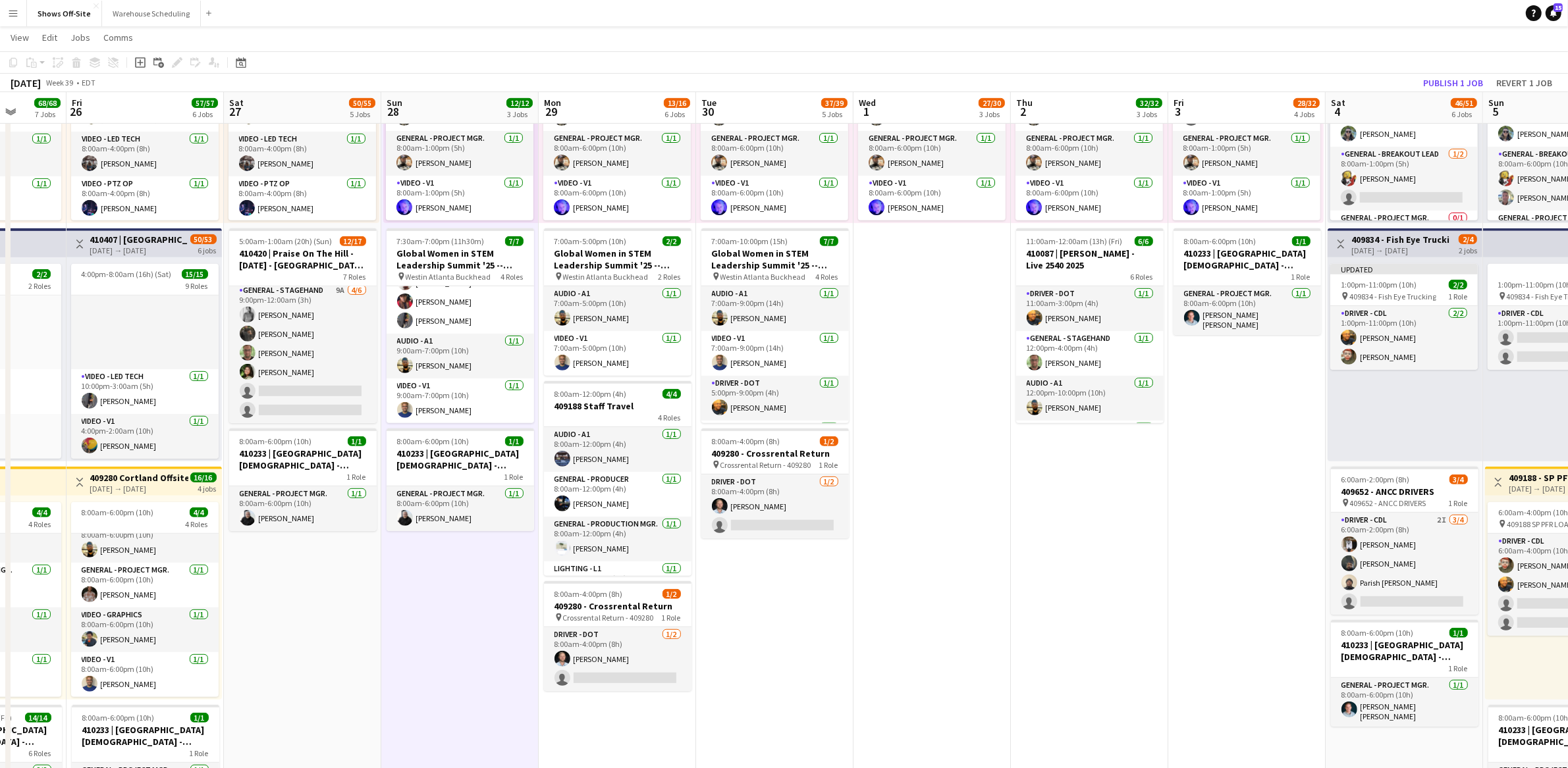
drag, startPoint x: 965, startPoint y: 666, endPoint x: 1146, endPoint y: 667, distance: 181.0
click at [1145, 667] on app-calendar-viewport "Wed 24 69/70 6 Jobs Thu 25 68/68 7 Jobs Fri 26 57/57 6 Jobs Sat 27 50/55 5 Jobs…" at bounding box center [784, 340] width 1568 height 1856
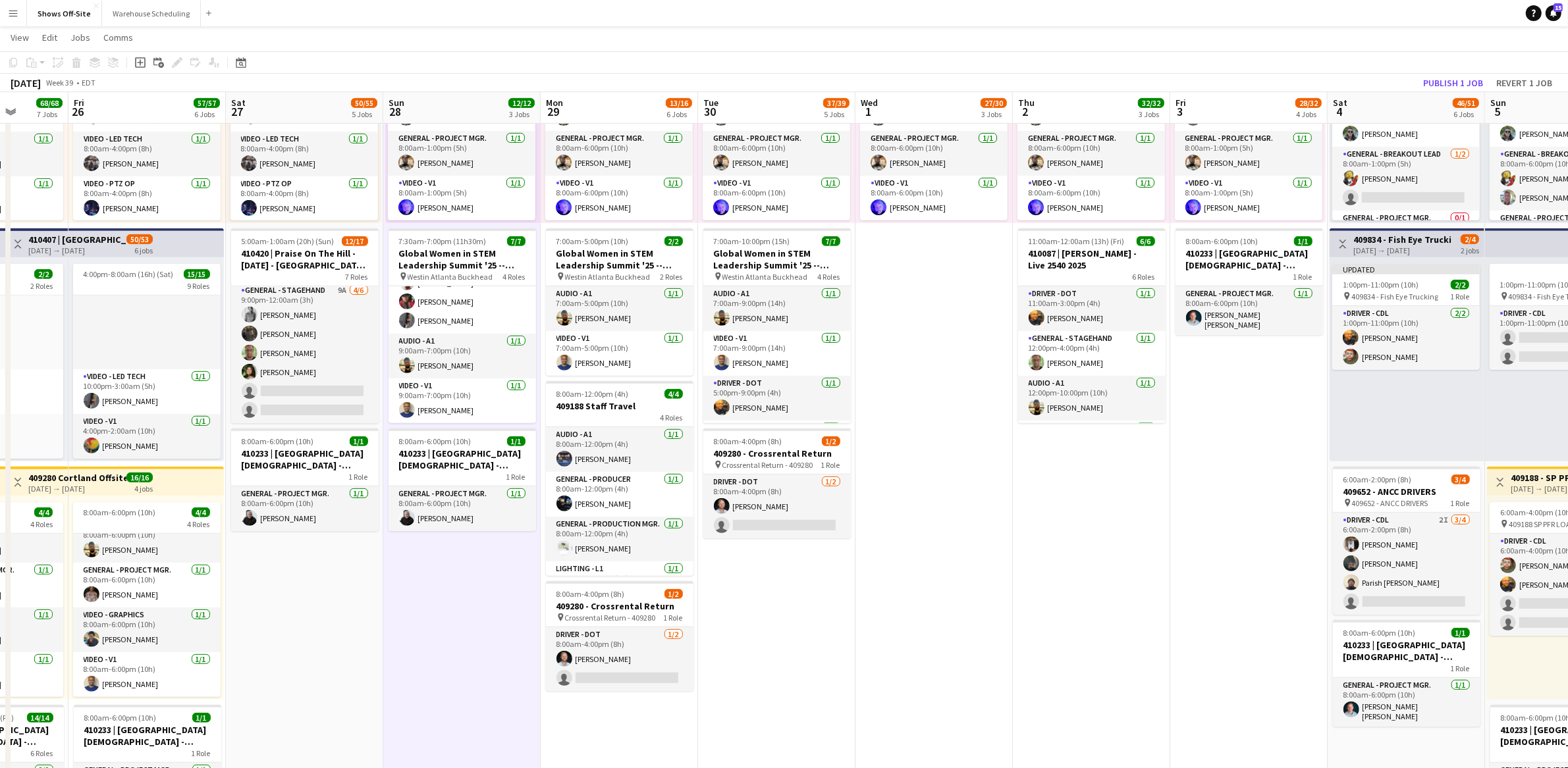
scroll to position [468, 0]
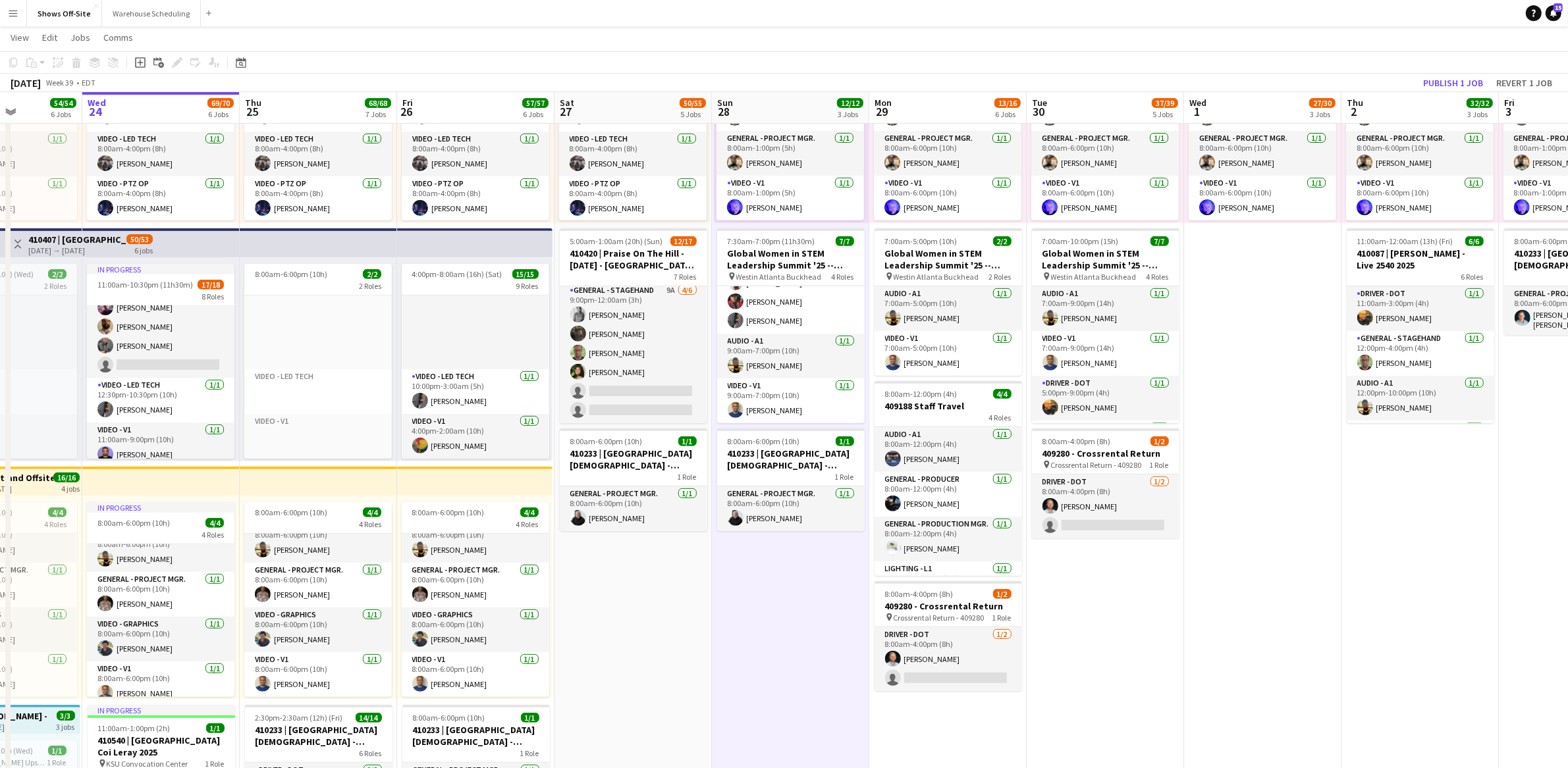
click at [1108, 672] on app-calendar-viewport "Sun 21 53/57 6 Jobs Mon 22 50/50 5 Jobs Tue 23 54/54 6 Jobs Wed 24 69/70 6 Jobs…" at bounding box center [784, 340] width 1568 height 1856
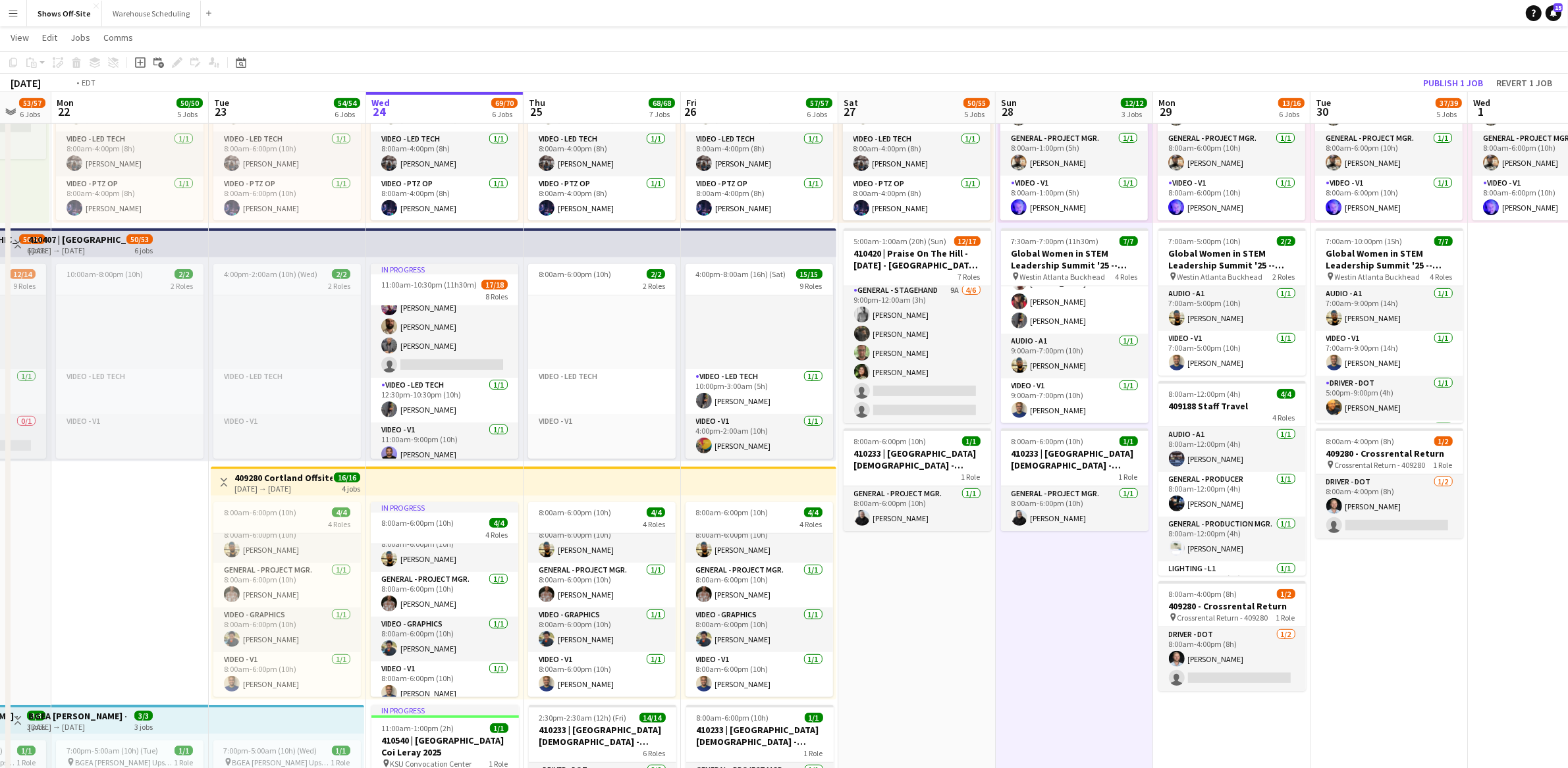
drag, startPoint x: 881, startPoint y: 667, endPoint x: 1072, endPoint y: 653, distance: 191.5
click at [1072, 653] on app-calendar-viewport "Sat 20 43/43 4 Jobs Sun 21 53/57 6 Jobs Mon 22 50/50 5 Jobs Tue 23 54/54 6 Jobs…" at bounding box center [784, 340] width 1568 height 1856
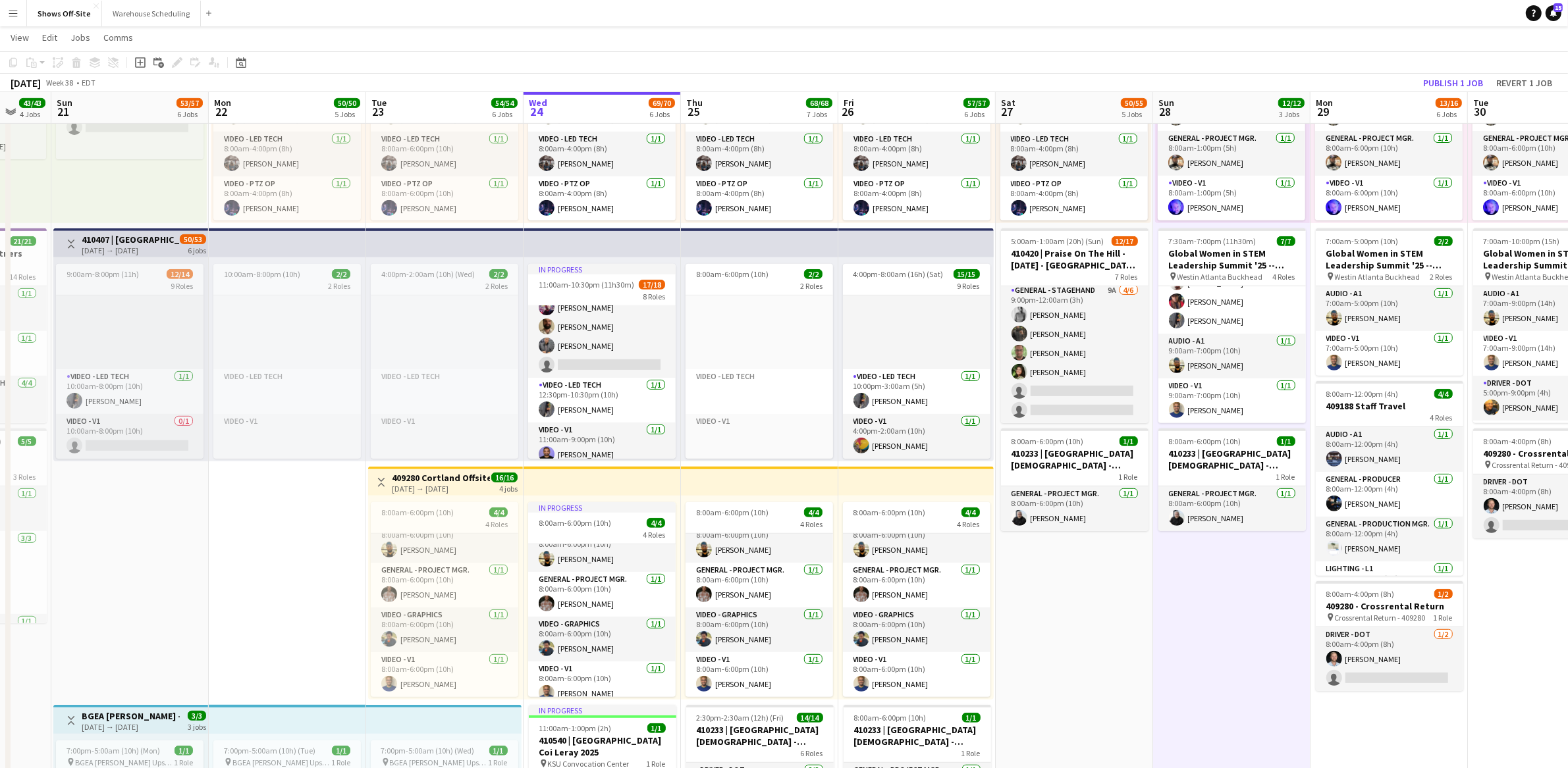
scroll to position [0, 420]
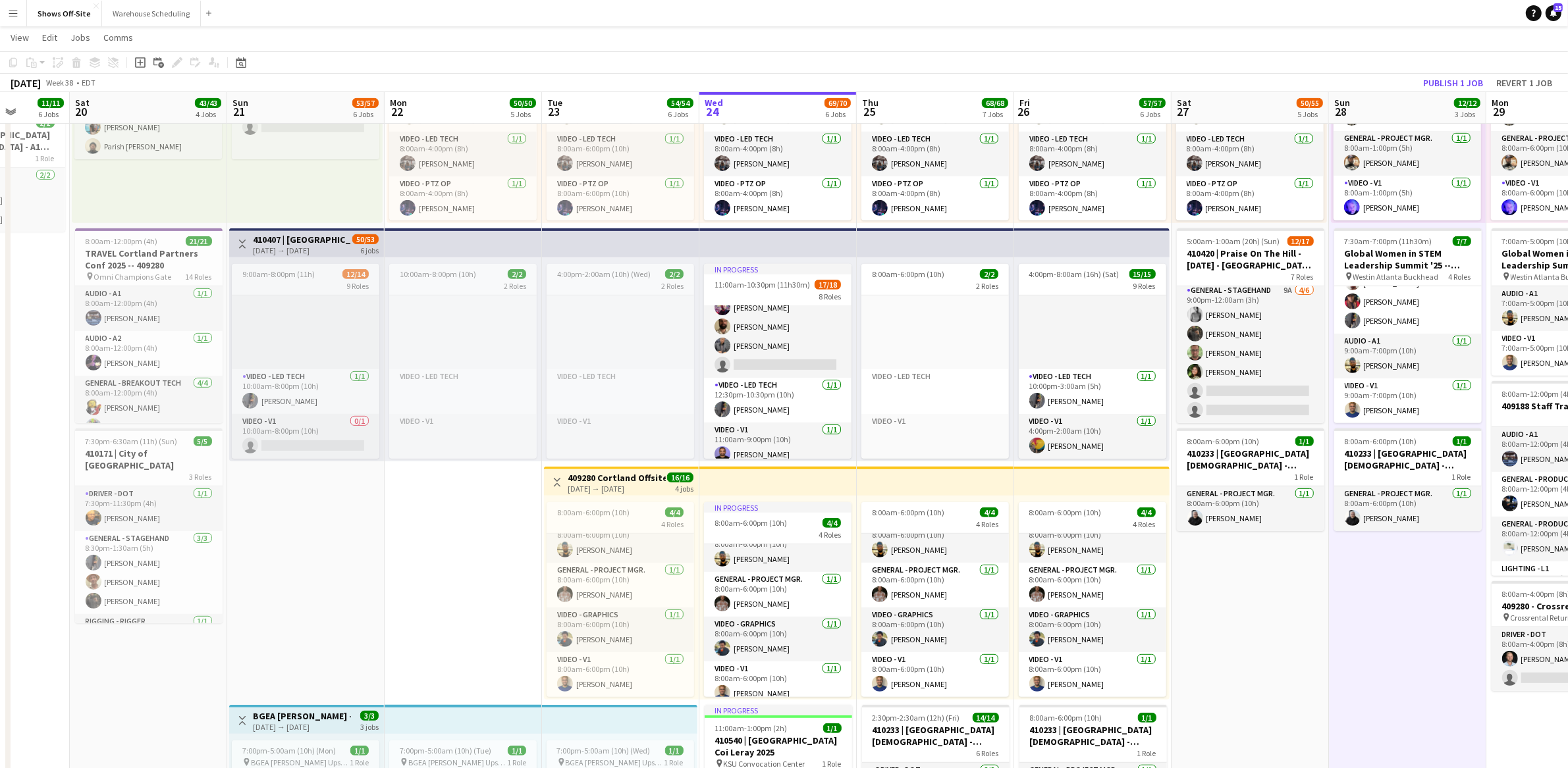
drag, startPoint x: 915, startPoint y: 632, endPoint x: 1201, endPoint y: 618, distance: 286.3
click at [1199, 617] on app-calendar-viewport "Wed 17 4/4 2 Jobs Thu 18 4/5 3 Jobs Fri 19 11/11 6 Jobs Sat 20 43/43 4 Jobs Sun…" at bounding box center [784, 340] width 1568 height 1856
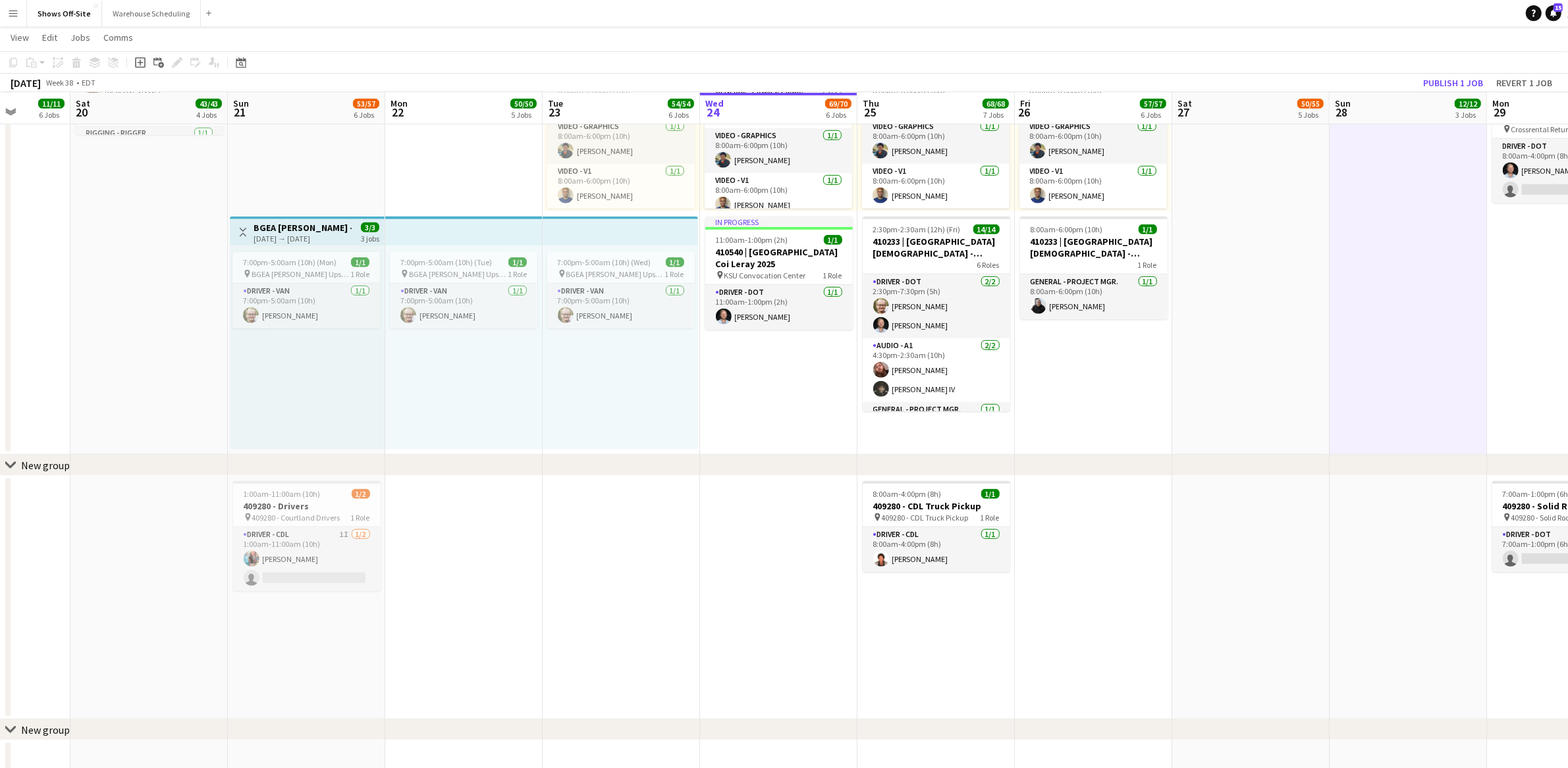
scroll to position [0, 383]
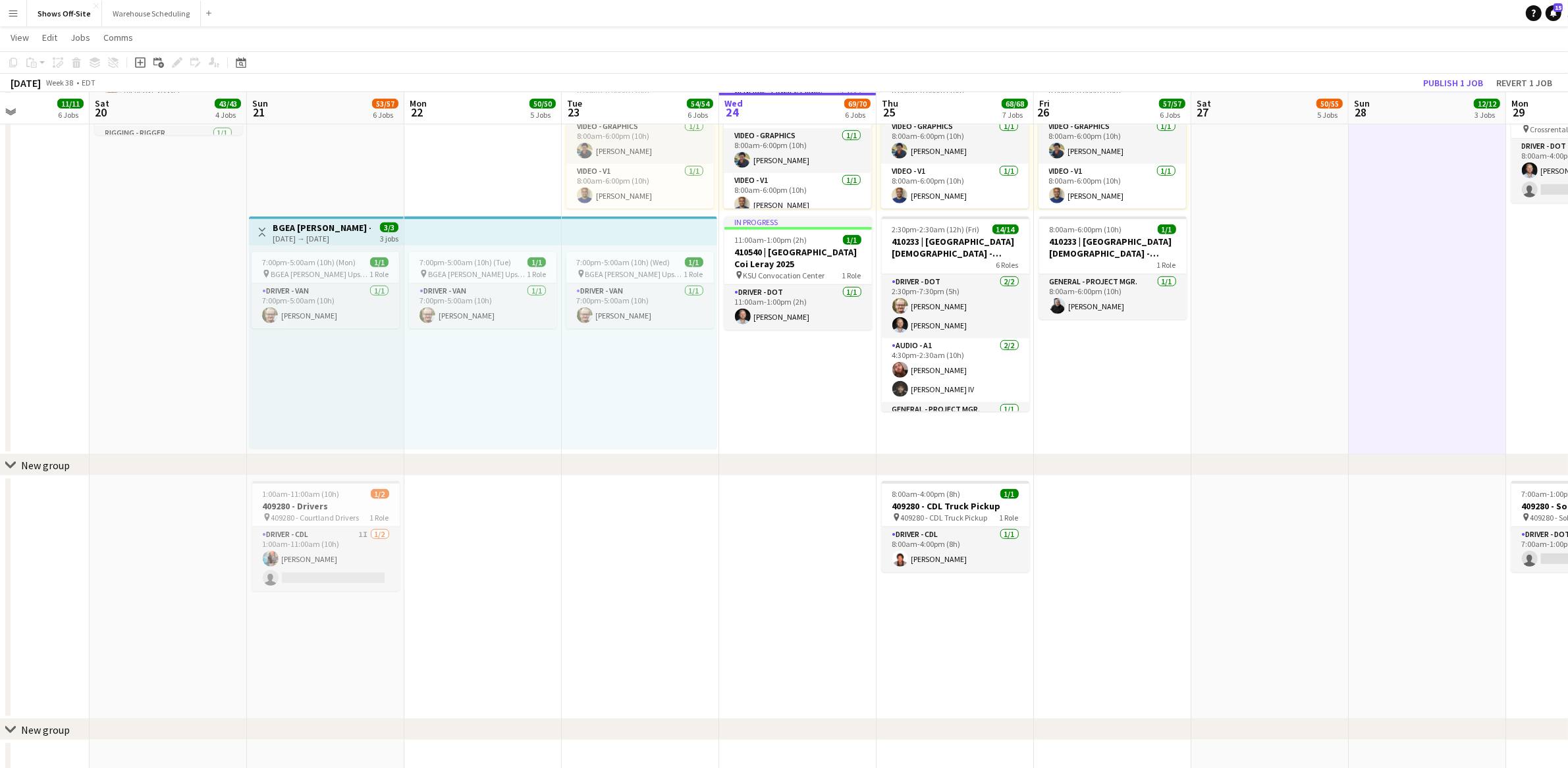
drag, startPoint x: 758, startPoint y: 493, endPoint x: 777, endPoint y: 488, distance: 19.6
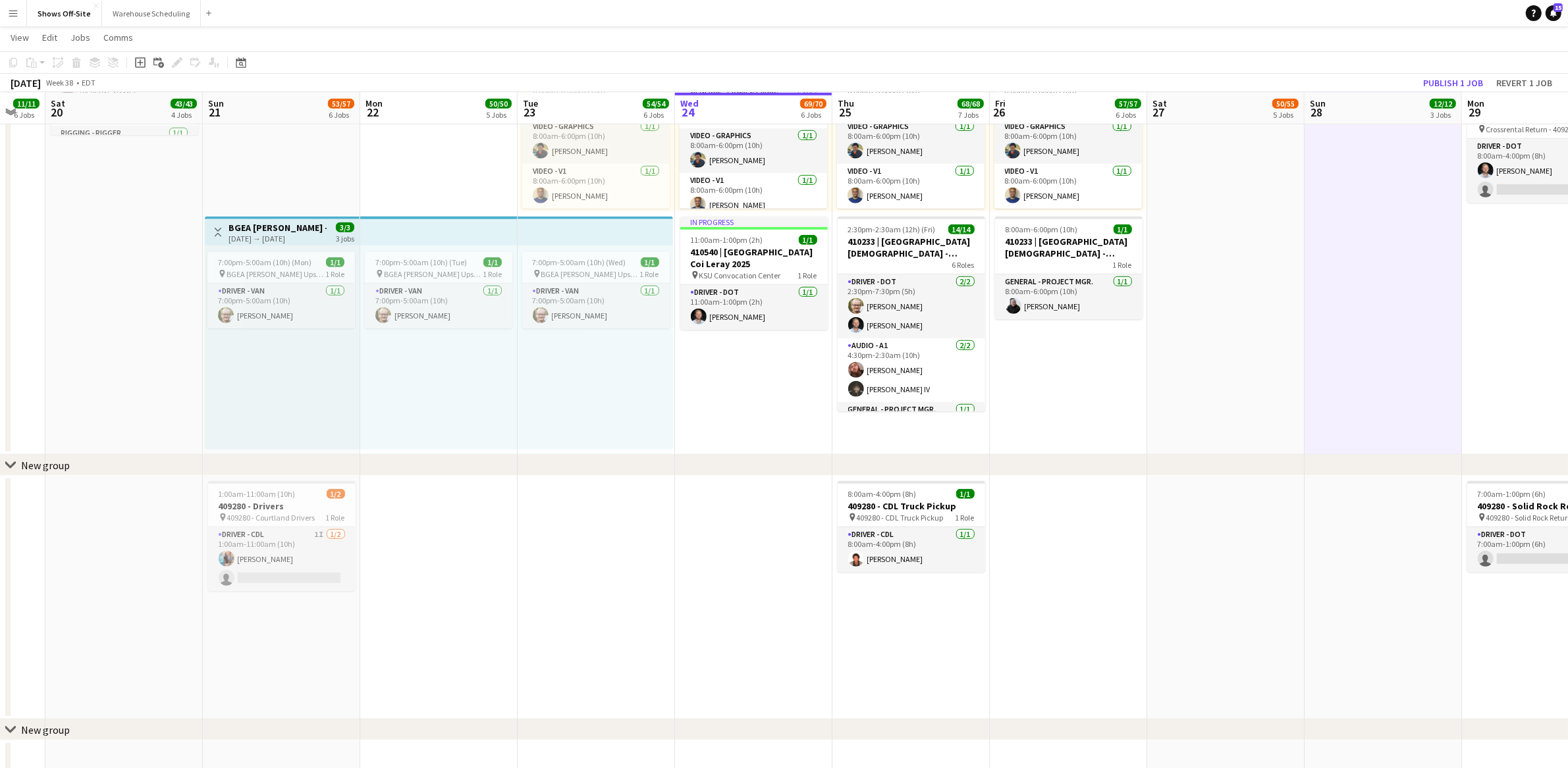
scroll to position [0, 435]
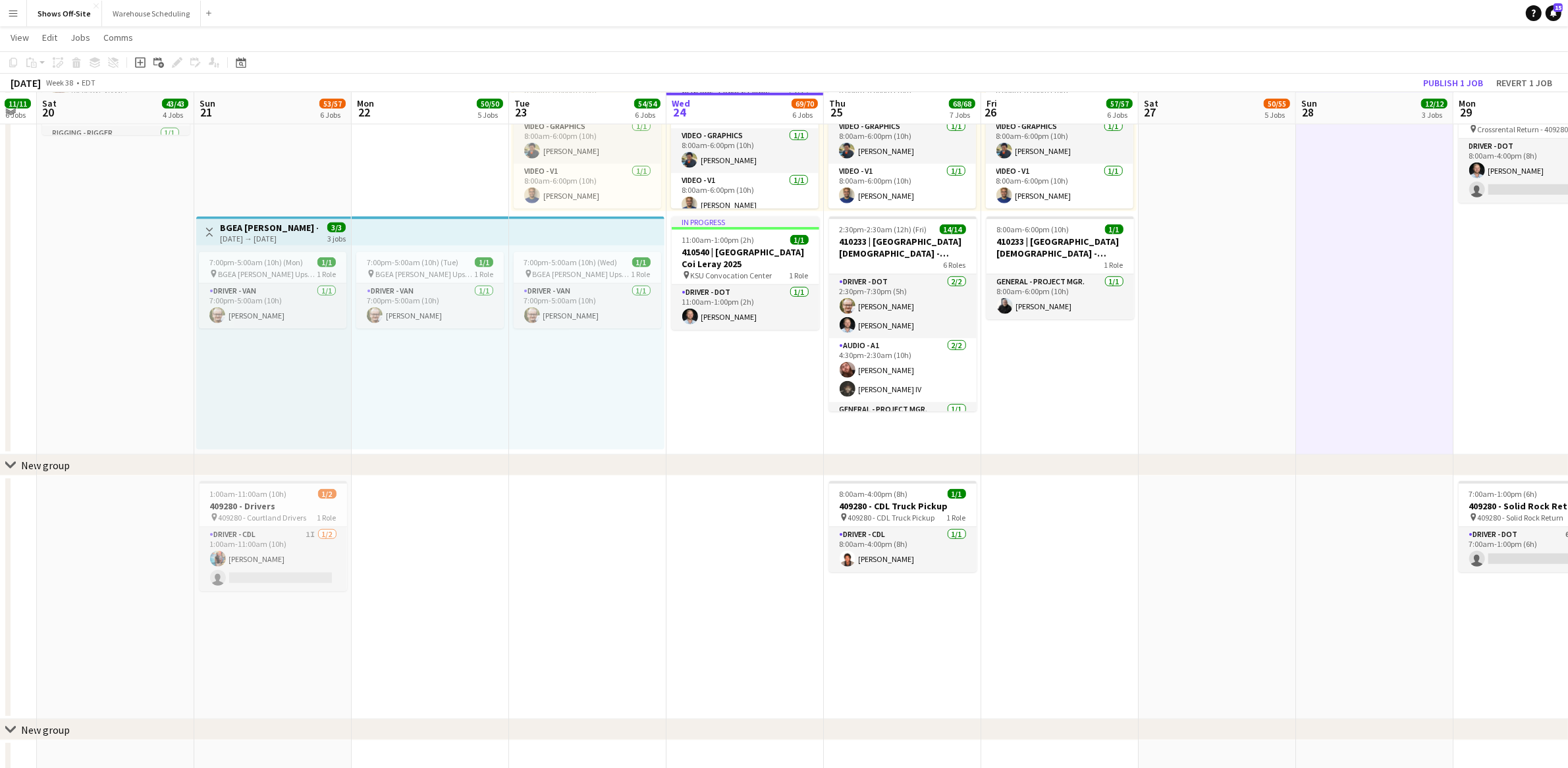
drag, startPoint x: 748, startPoint y: 571, endPoint x: 696, endPoint y: 570, distance: 52.0
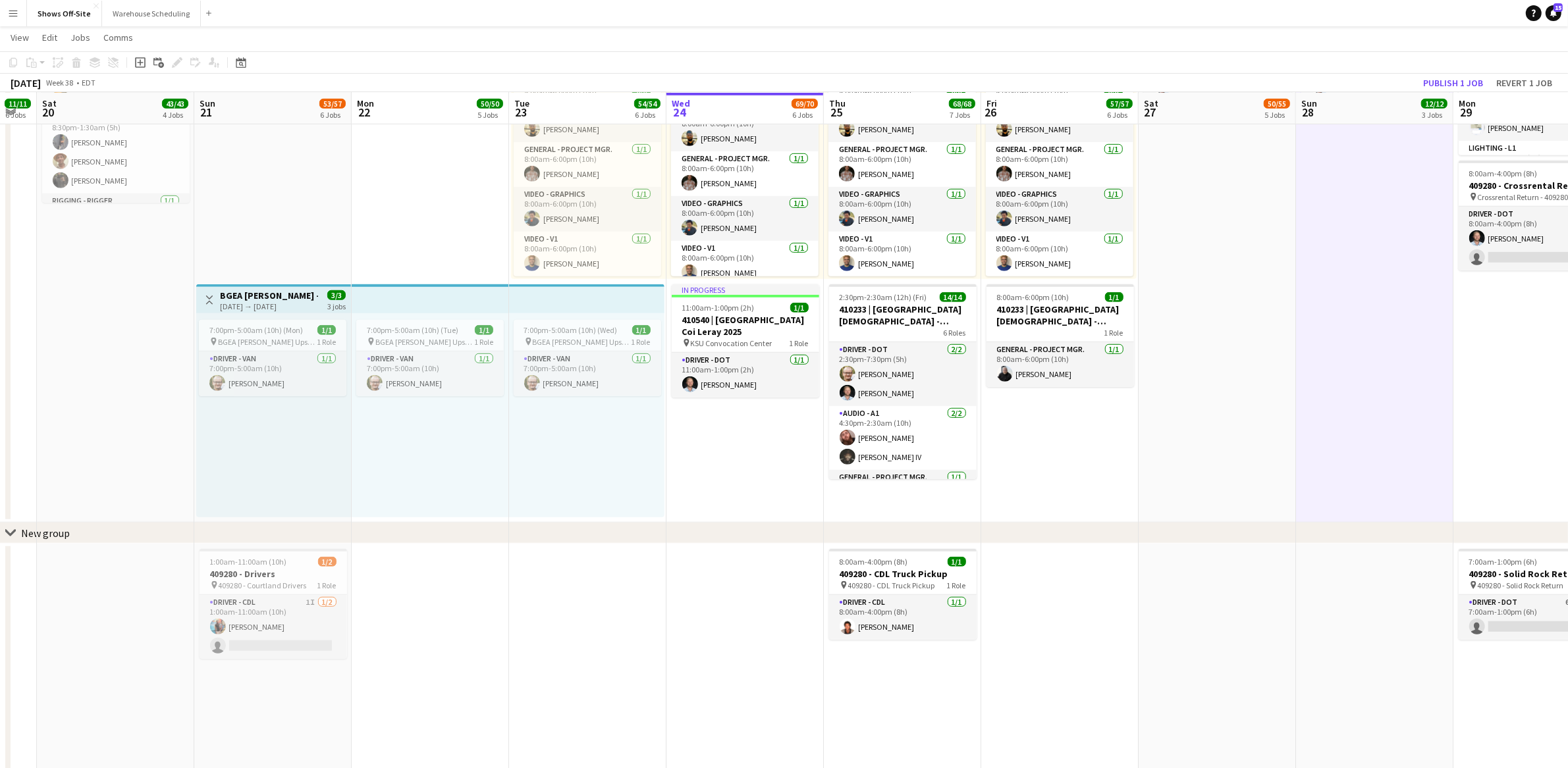
scroll to position [1060, 0]
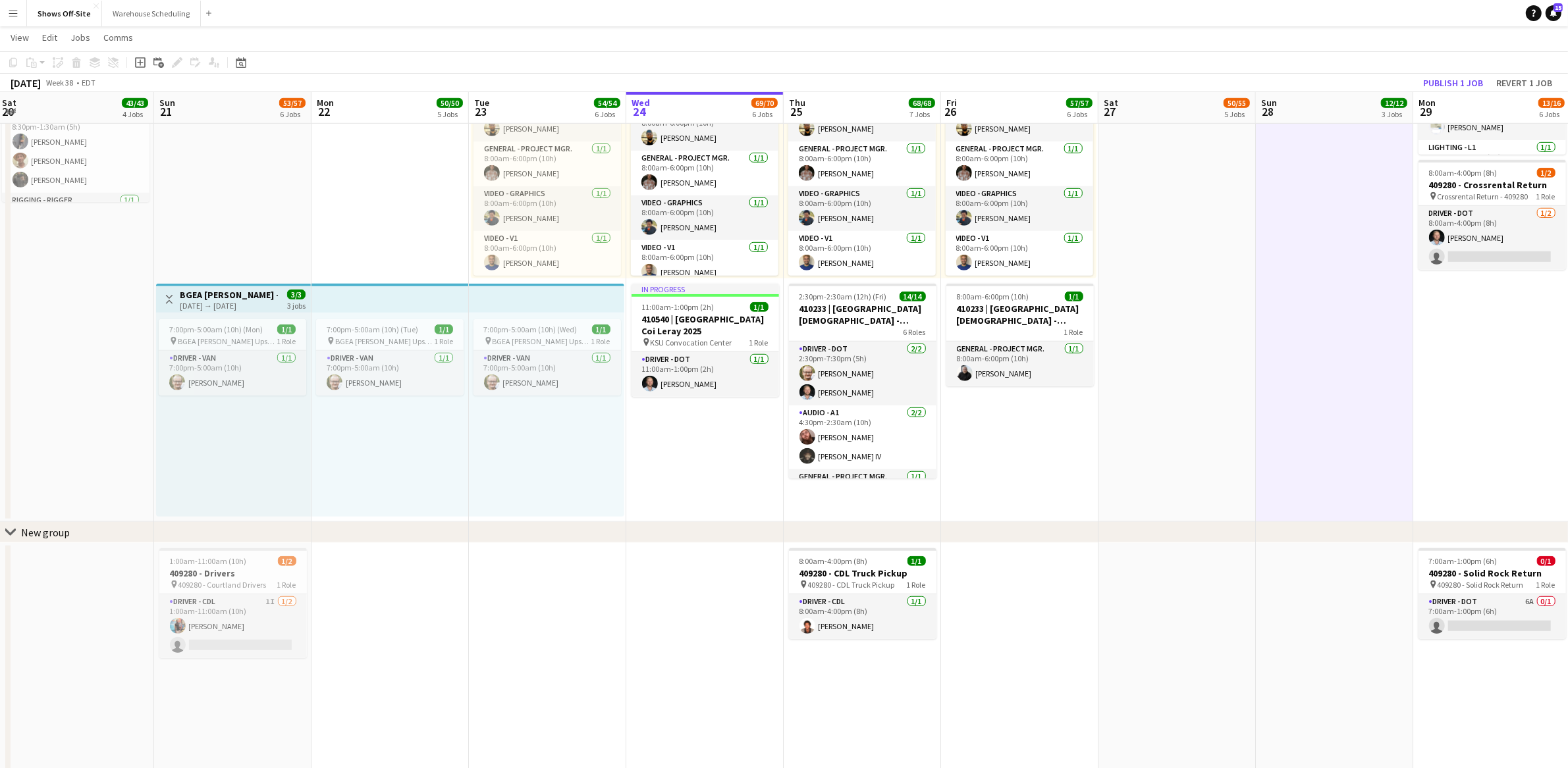
drag, startPoint x: 1110, startPoint y: 495, endPoint x: 1067, endPoint y: 493, distance: 43.0
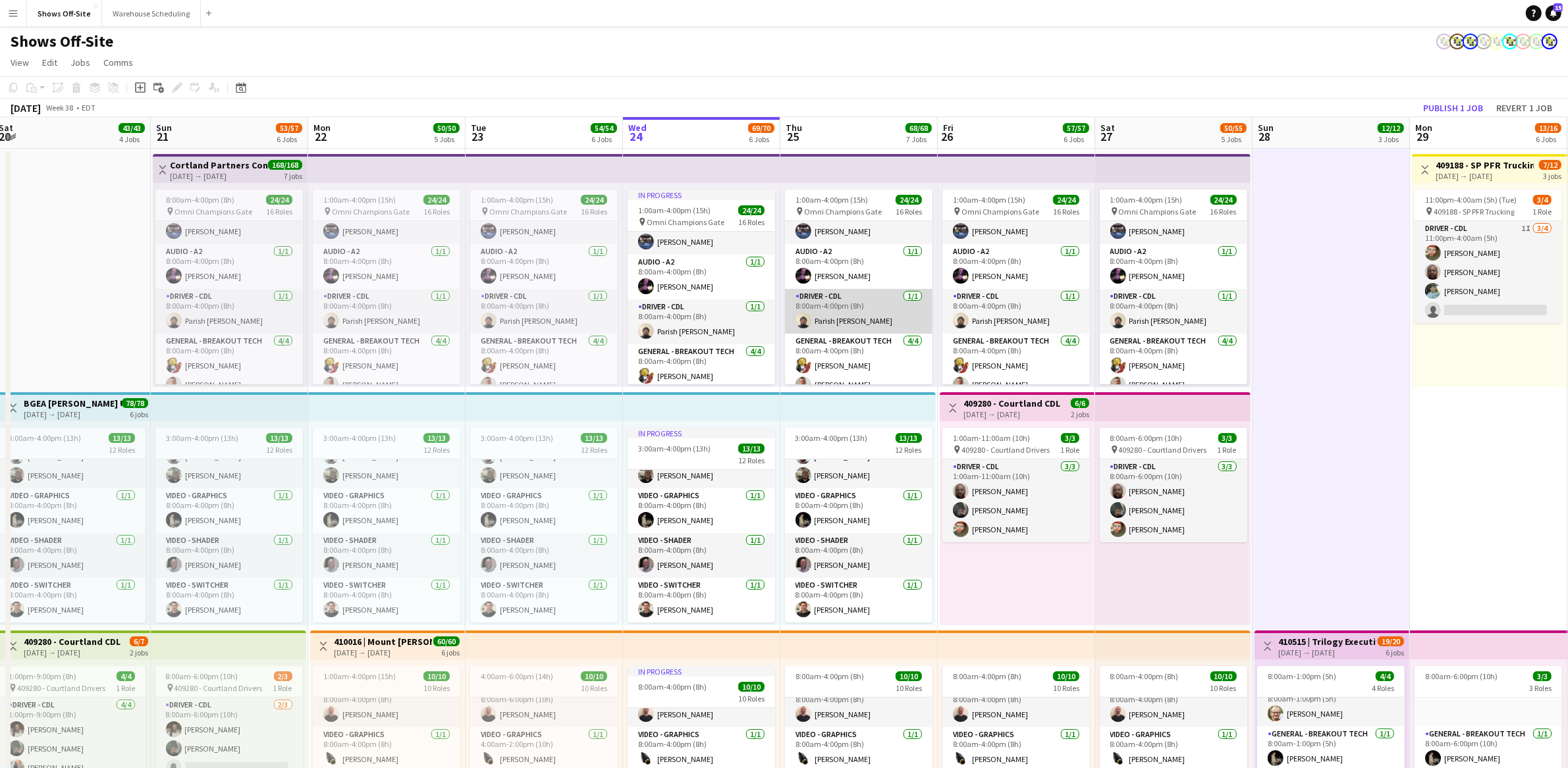
scroll to position [26, 0]
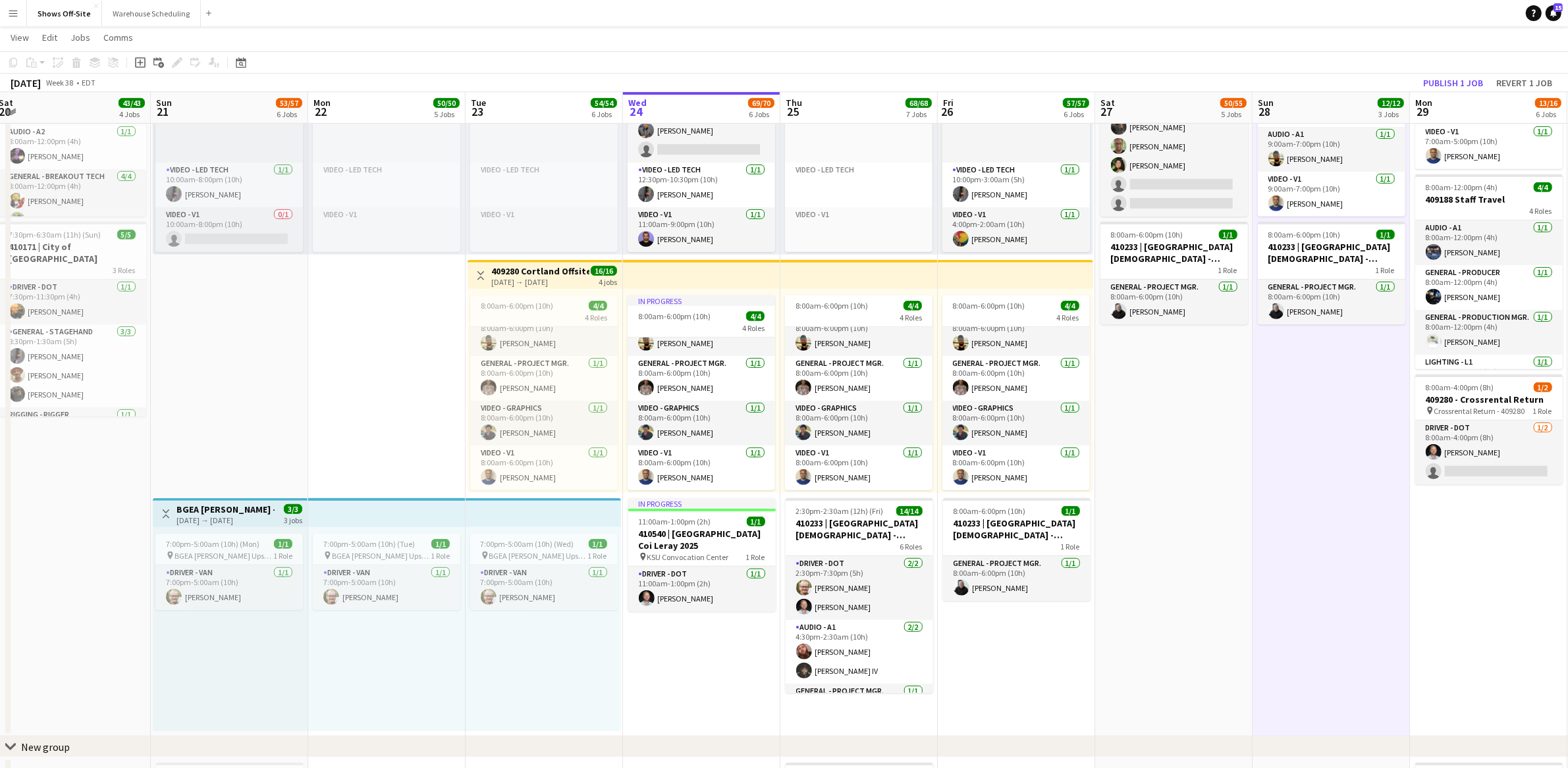
click at [845, 96] on app-board-header-date "Thu 25 68/68 7 Jobs" at bounding box center [859, 108] width 157 height 32
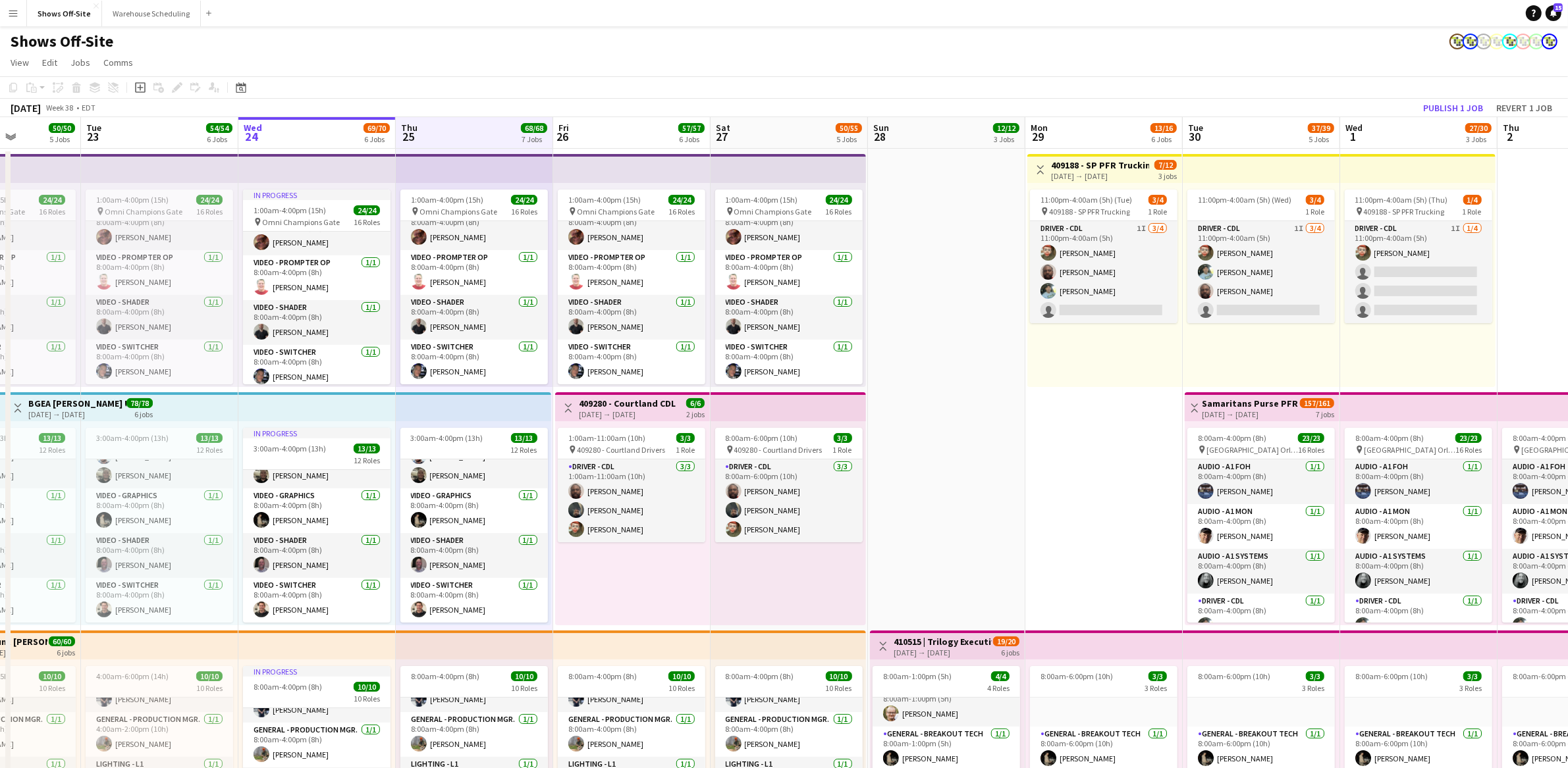
drag, startPoint x: 1360, startPoint y: 427, endPoint x: 1090, endPoint y: 426, distance: 270.0
